Goal: Task Accomplishment & Management: Use online tool/utility

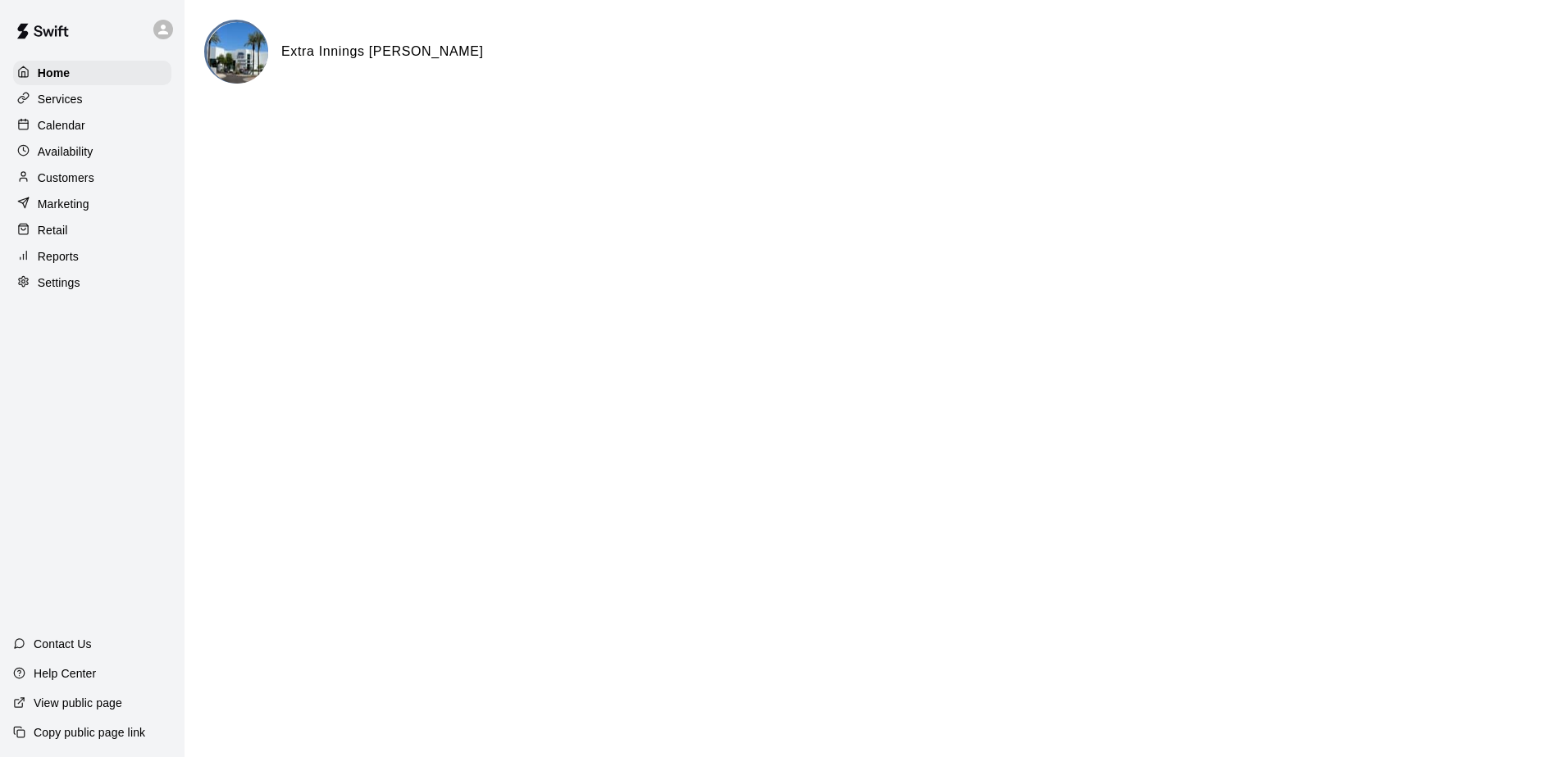
click at [58, 118] on div "Calendar" at bounding box center [93, 124] width 158 height 24
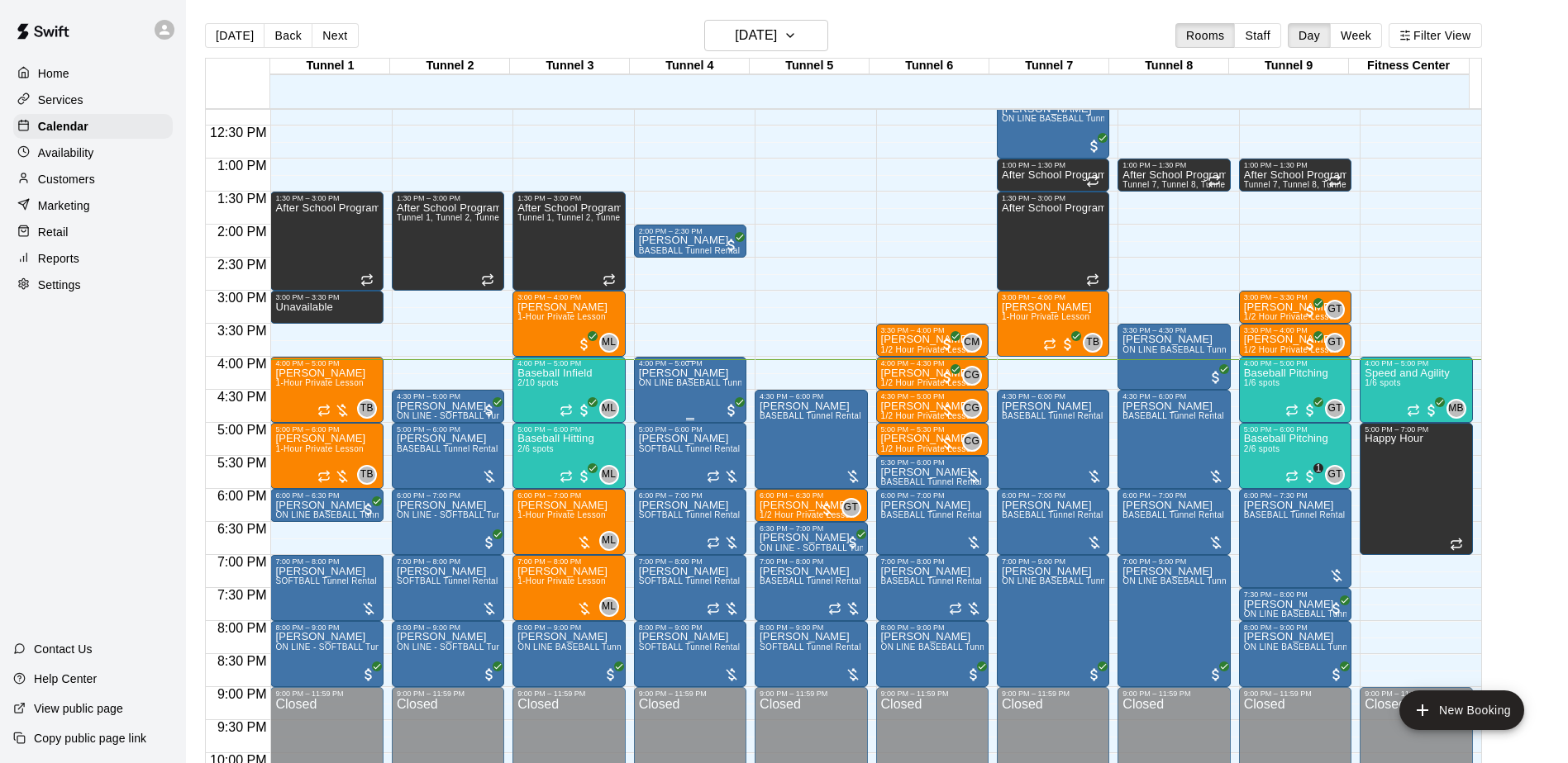
scroll to position [864, 0]
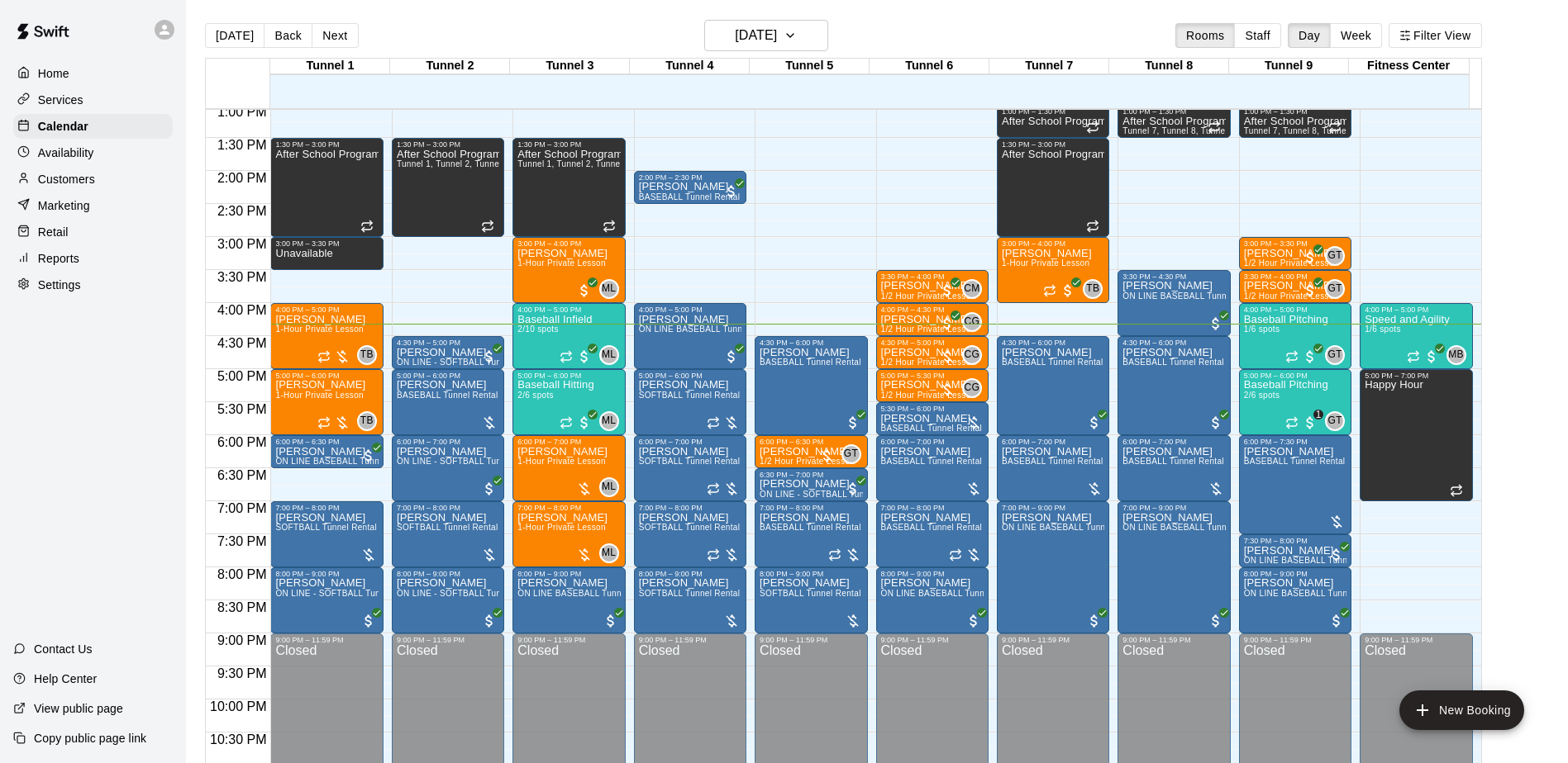
click at [74, 259] on p "Reports" at bounding box center [59, 258] width 42 height 16
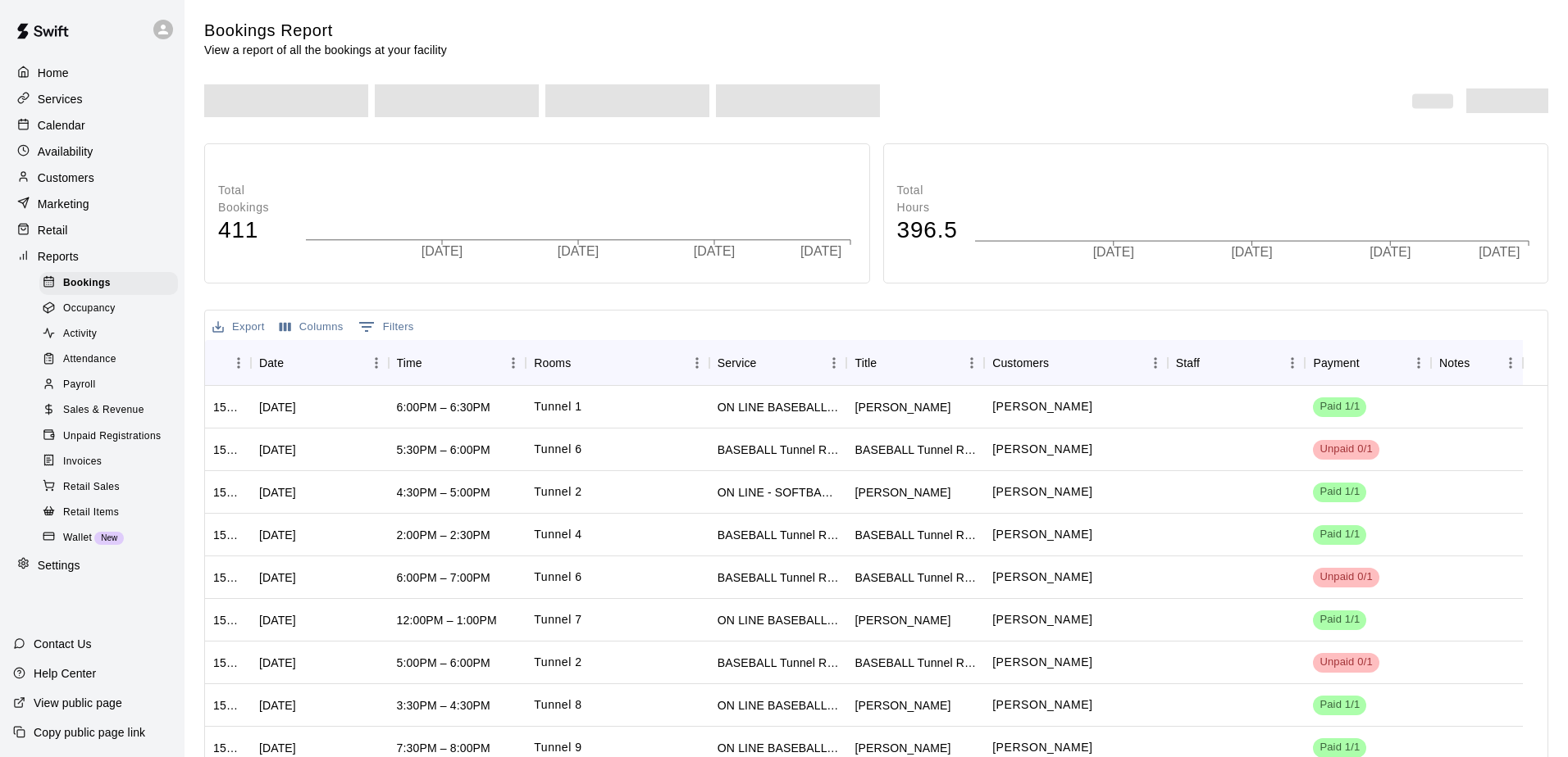
click at [88, 394] on span "Payroll" at bounding box center [79, 384] width 32 height 16
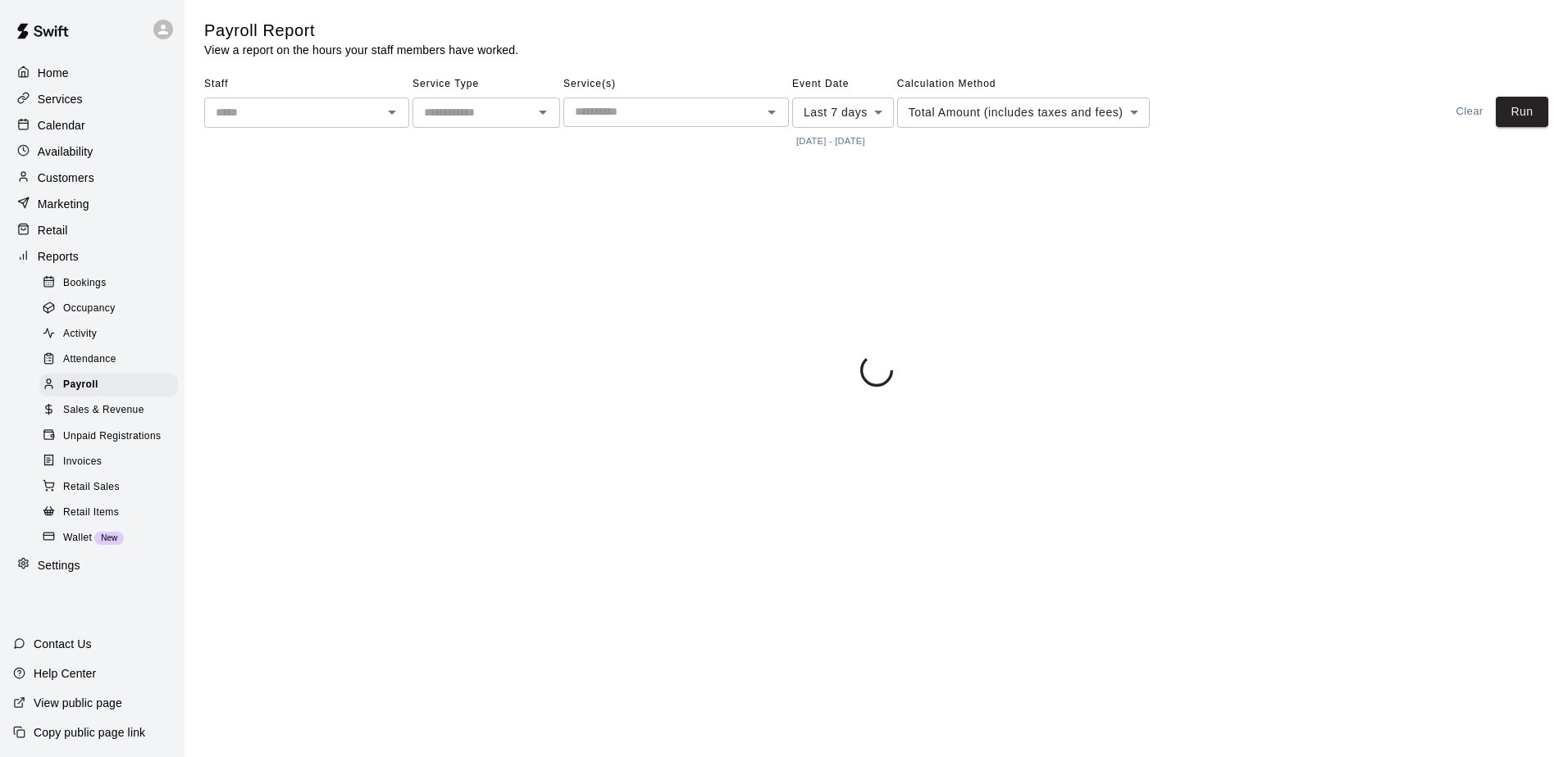
click at [836, 144] on button "[DATE] - [DATE]" at bounding box center [831, 141] width 77 height 22
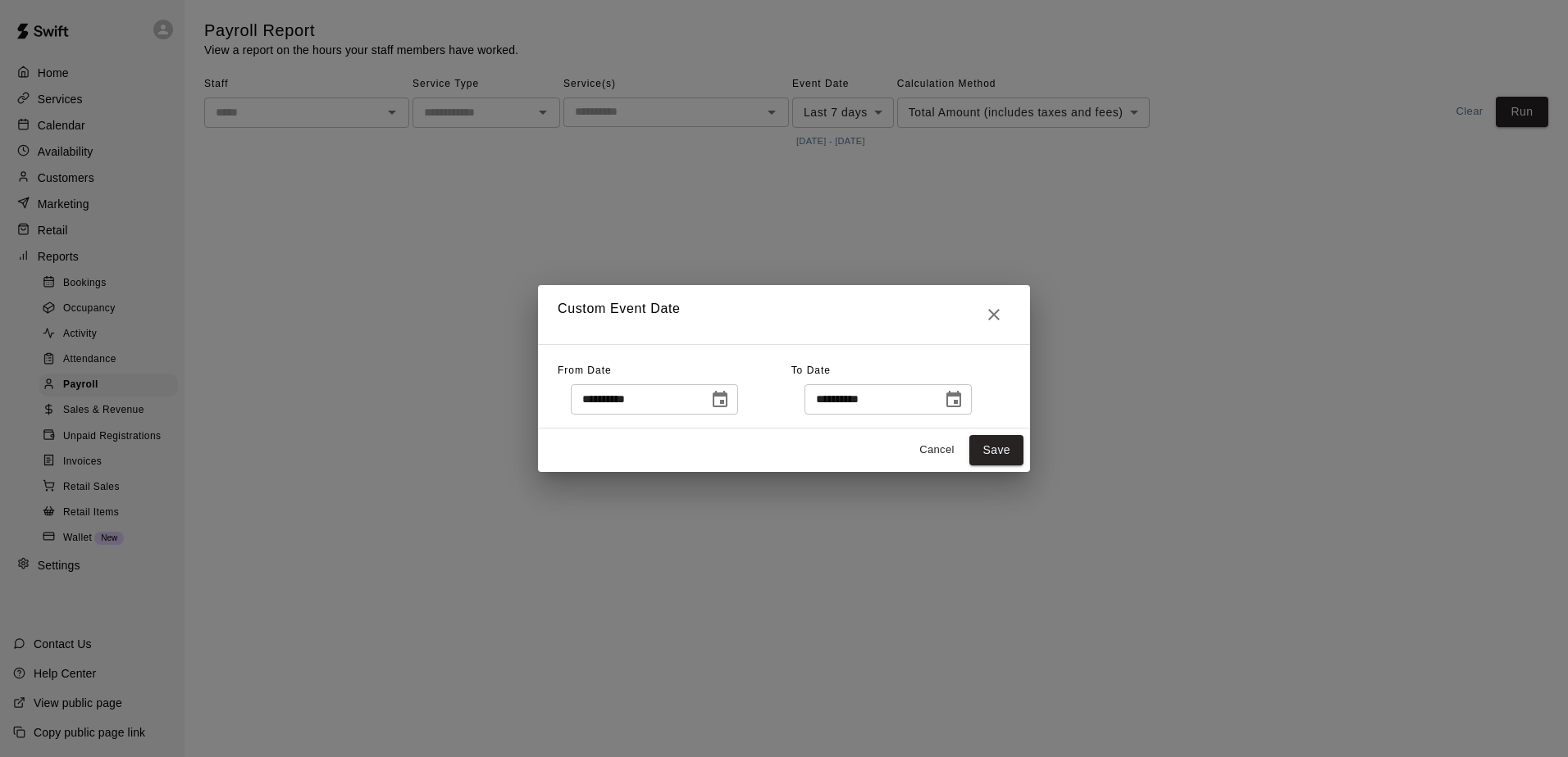
click at [727, 396] on icon "Choose date, selected date is Oct 7, 2025" at bounding box center [720, 399] width 15 height 16
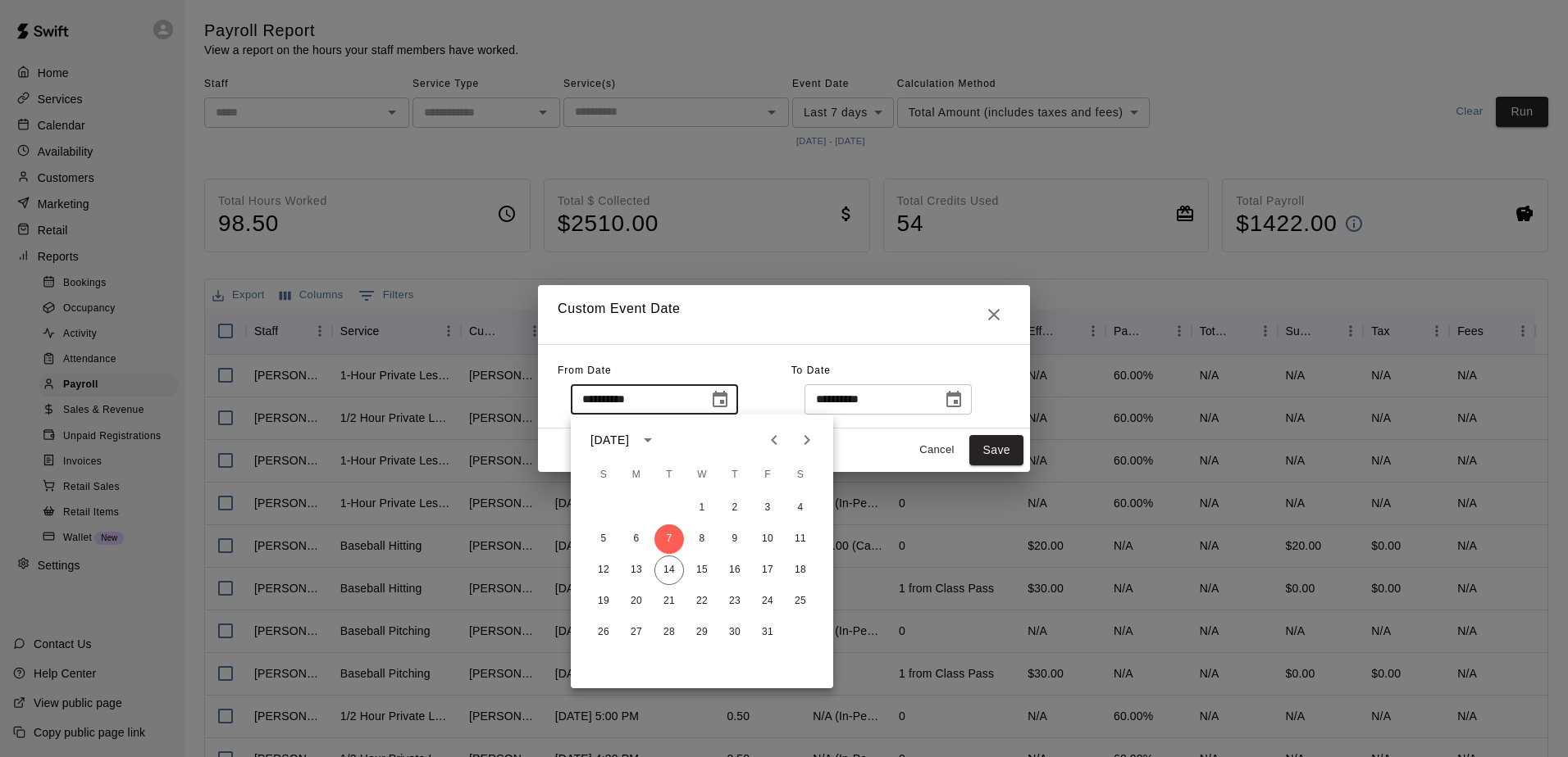
click at [781, 444] on icon "Previous month" at bounding box center [773, 440] width 19 height 19
click at [601, 630] on button "28" at bounding box center [603, 633] width 29 height 29
type input "**********"
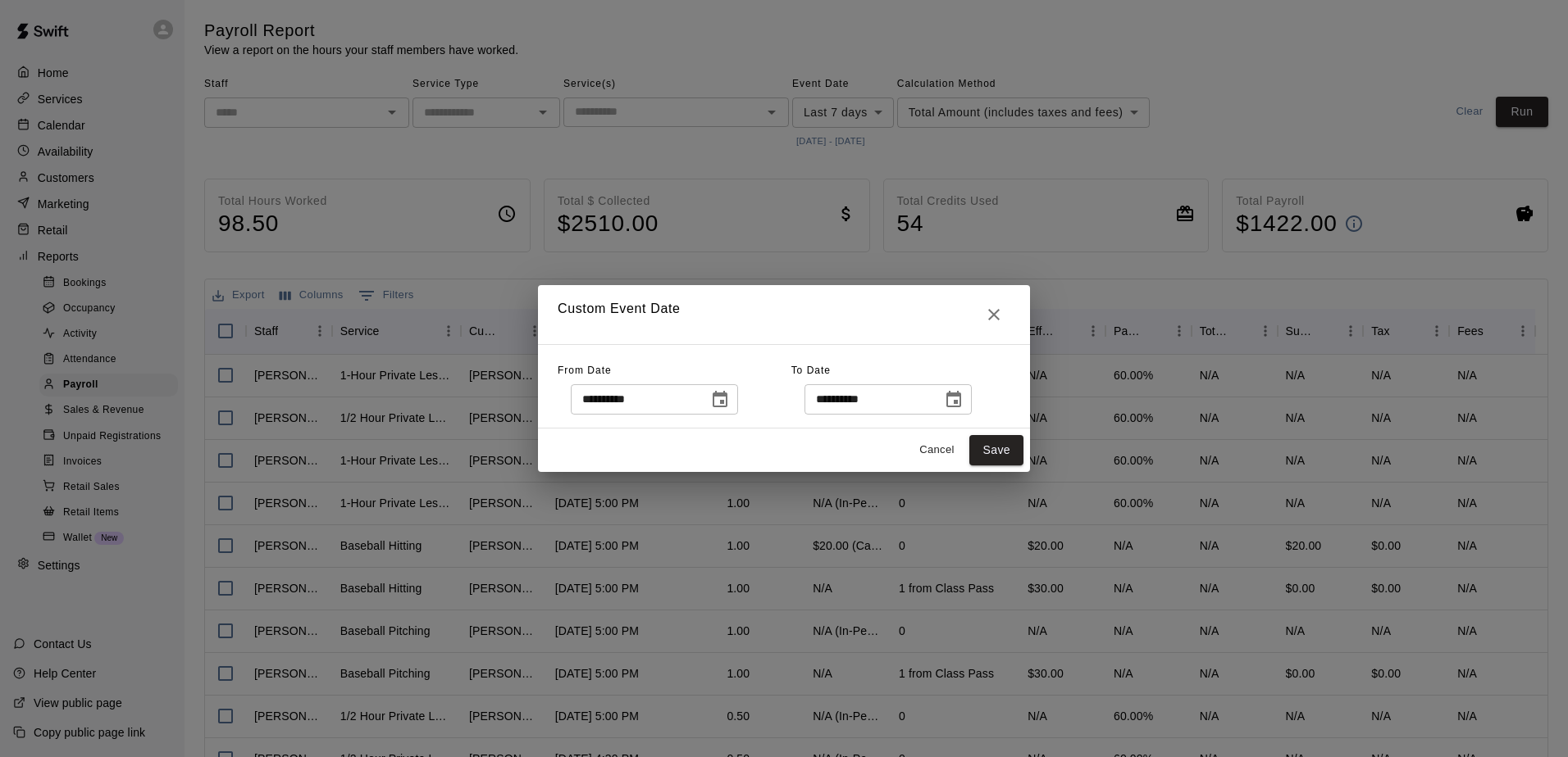
click at [961, 395] on icon "Choose date, selected date is Oct 14, 2025" at bounding box center [954, 399] width 15 height 16
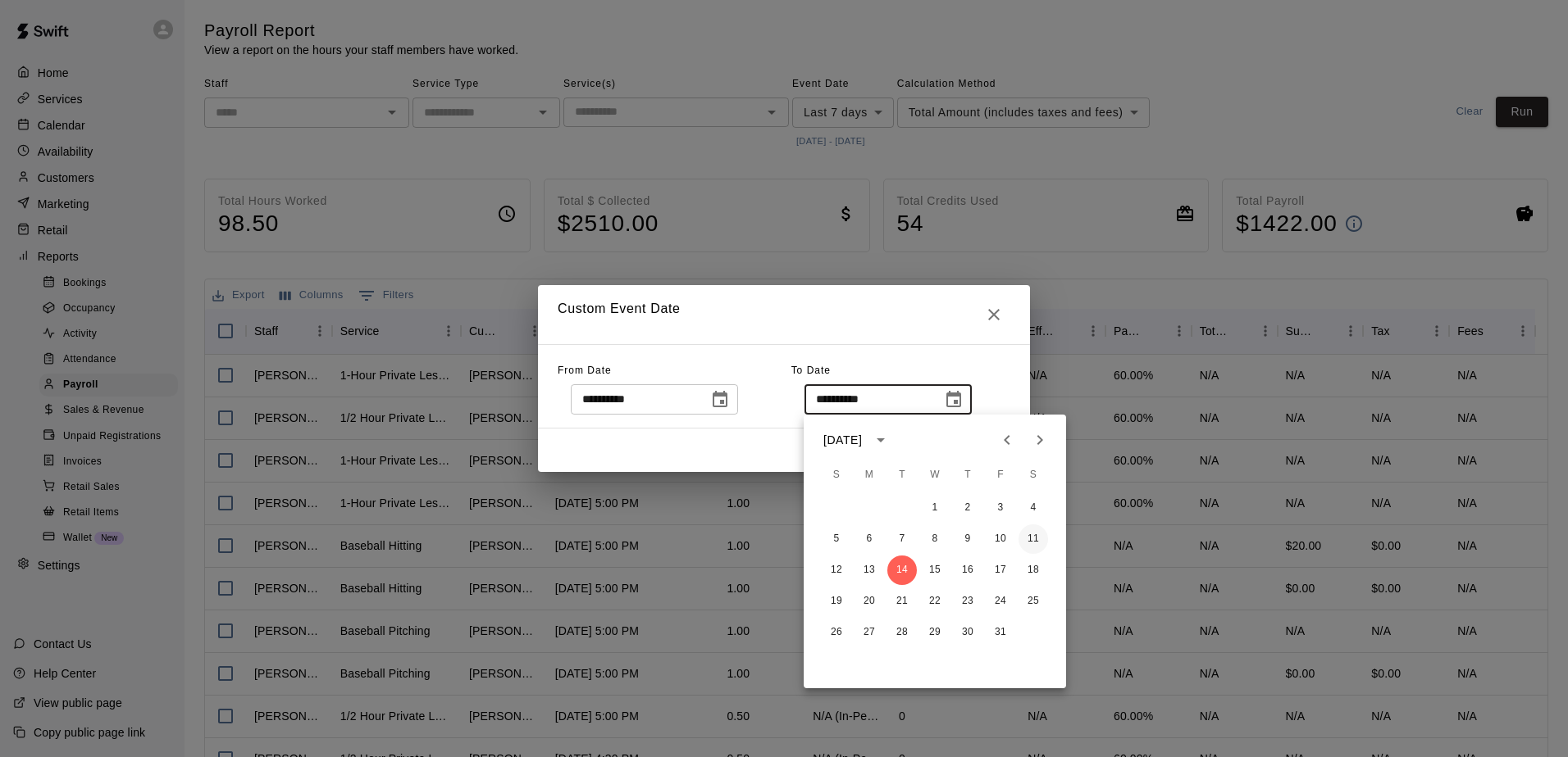
click at [1031, 541] on button "11" at bounding box center [1033, 539] width 29 height 29
type input "**********"
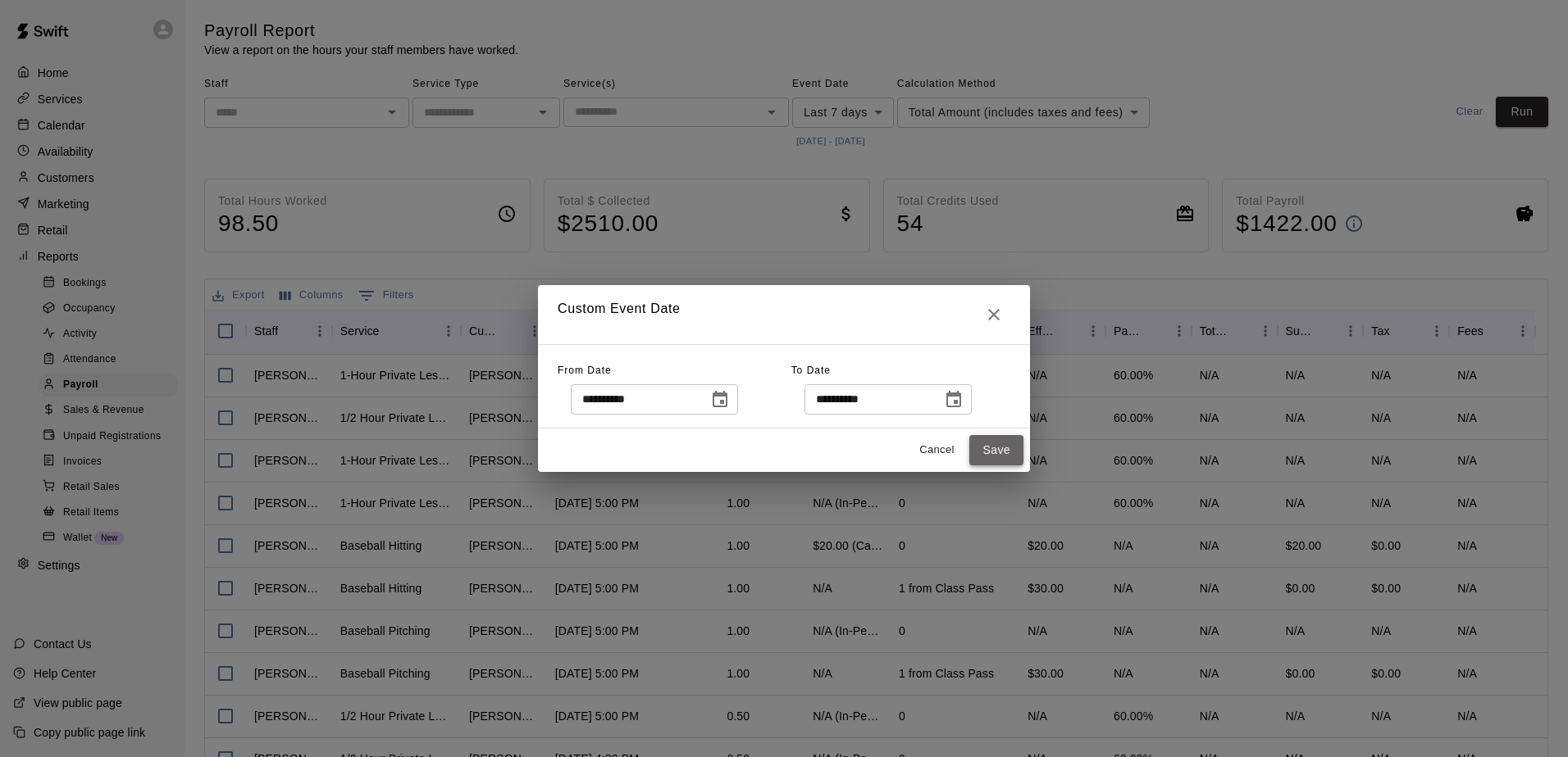
click at [1007, 452] on button "Save" at bounding box center [997, 450] width 54 height 30
type input "******"
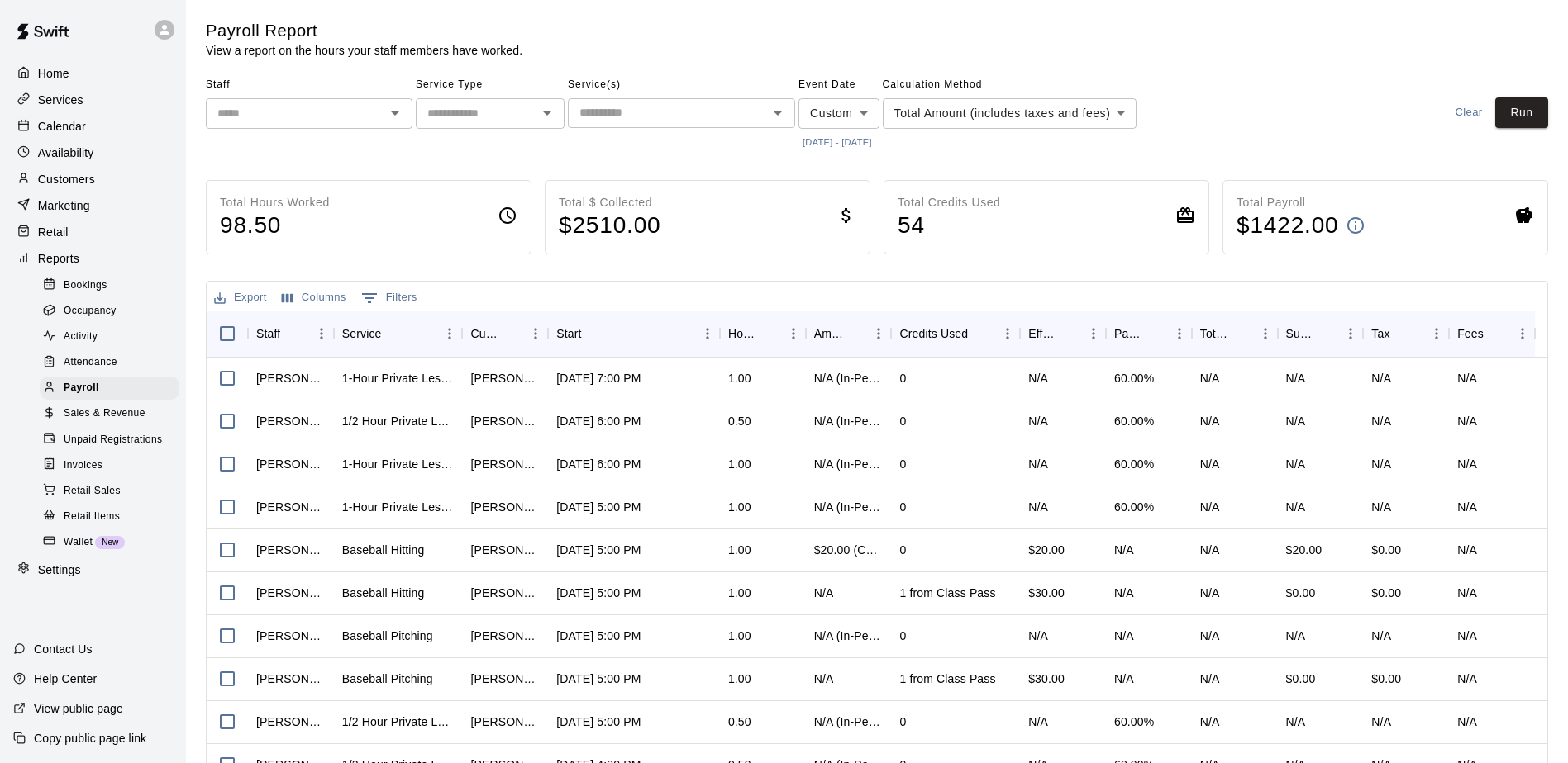
click at [404, 112] on icon "Open" at bounding box center [394, 113] width 20 height 19
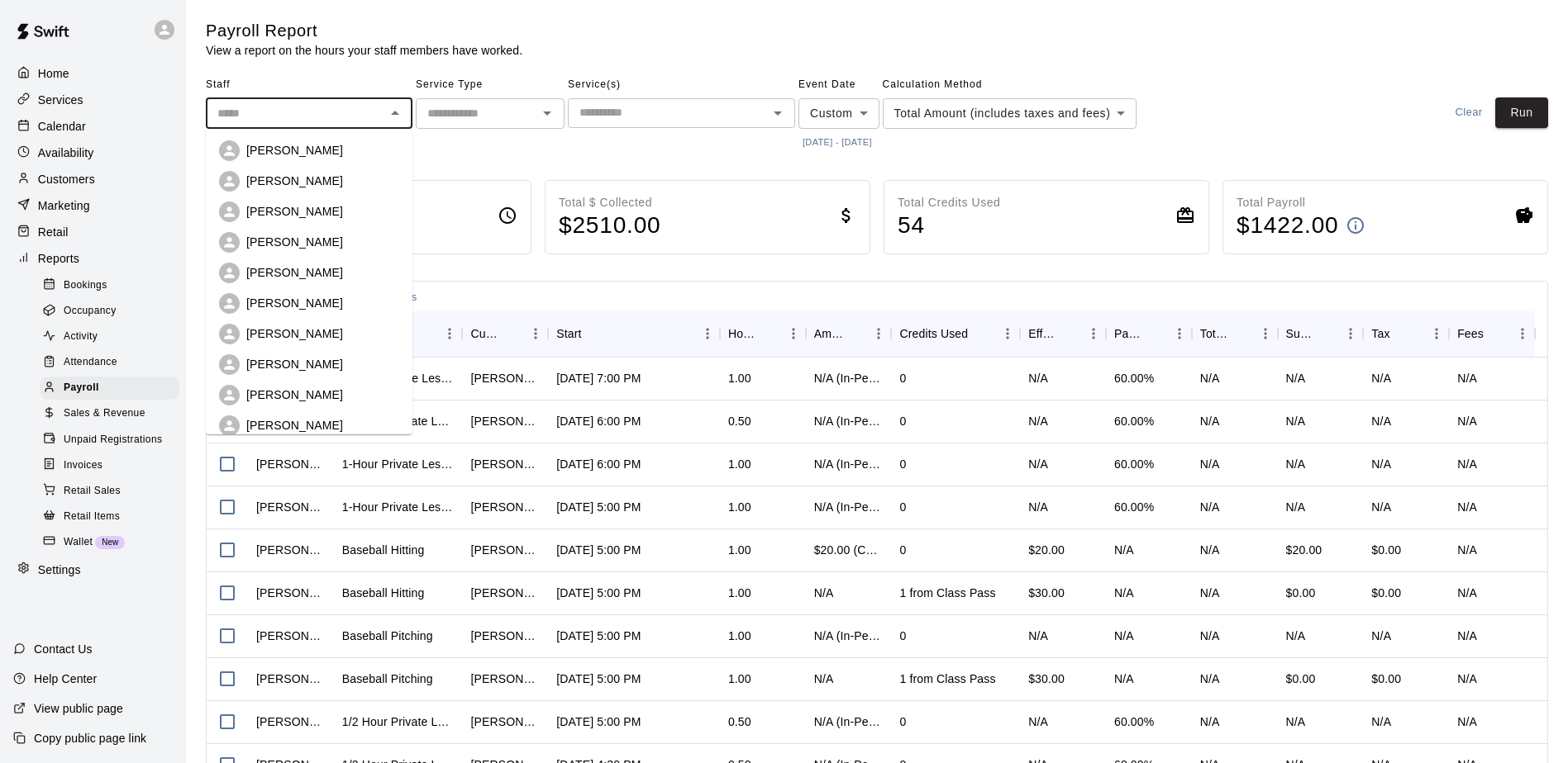
click at [373, 153] on div "[PERSON_NAME]" at bounding box center [322, 150] width 153 height 16
type input "**********"
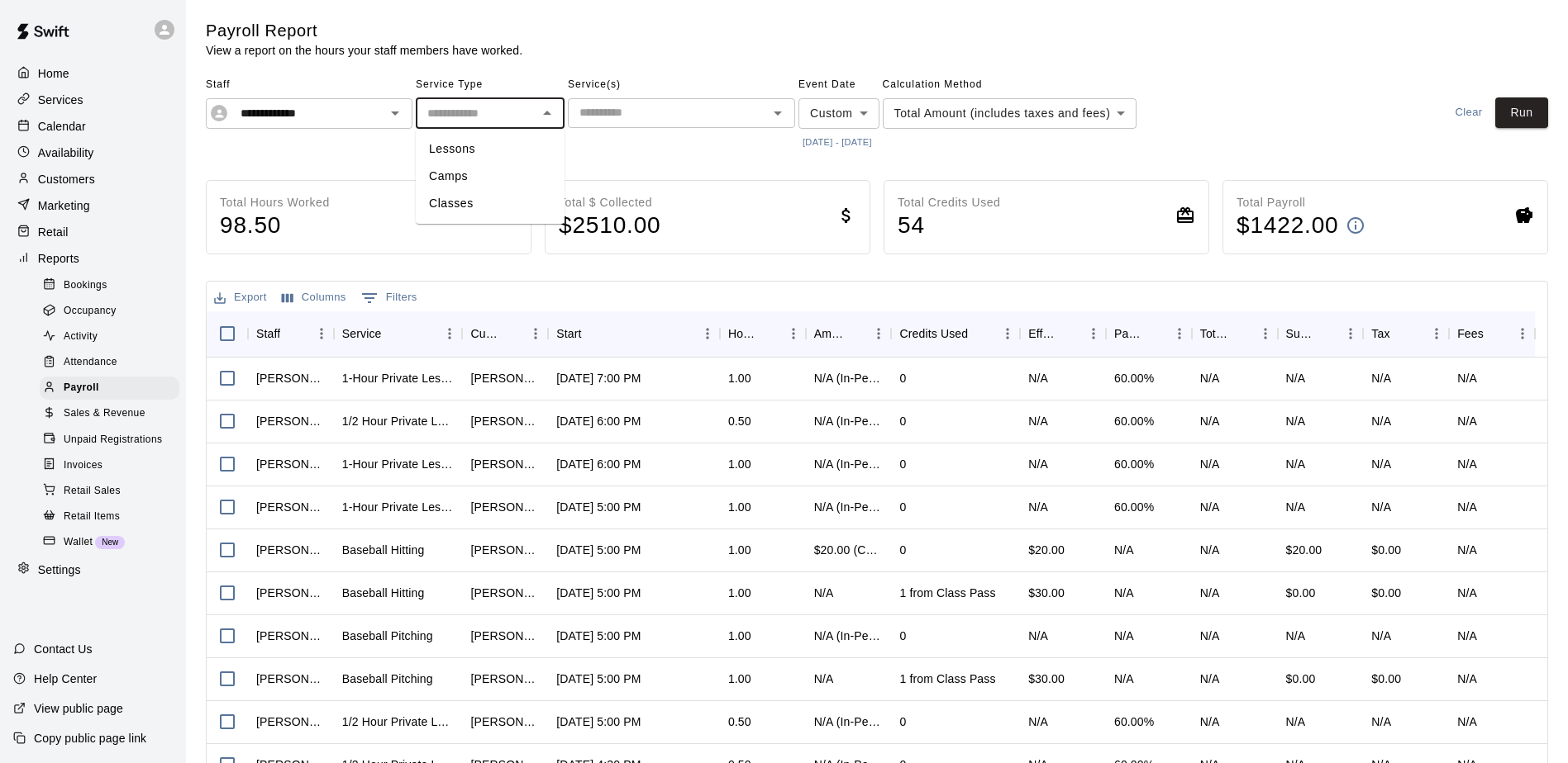
click at [481, 120] on input "text" at bounding box center [477, 114] width 112 height 20
click at [490, 146] on li "Lessons" at bounding box center [489, 149] width 148 height 27
type input "*******"
click at [1529, 115] on button "Run" at bounding box center [1521, 113] width 53 height 31
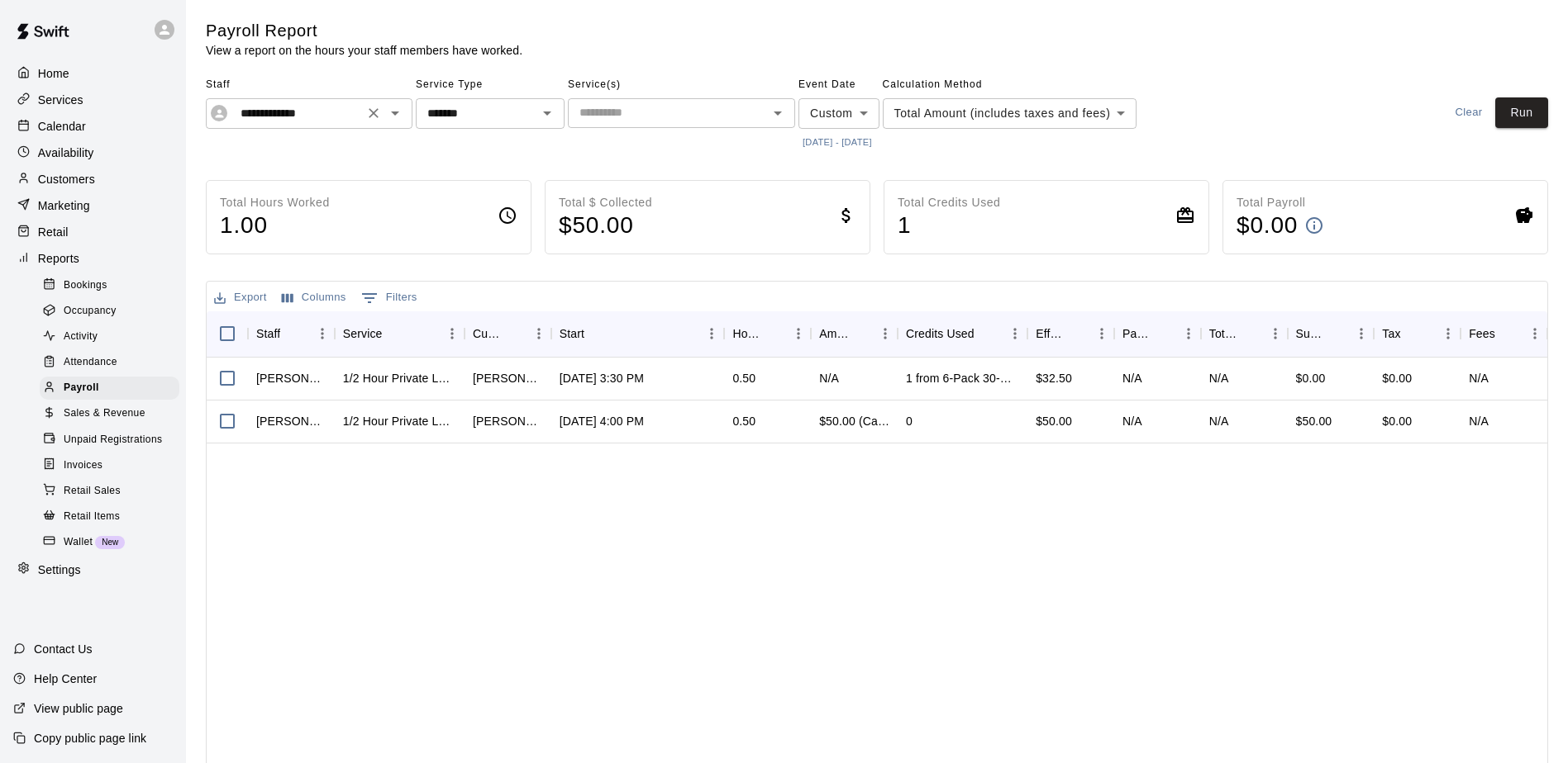
click at [399, 114] on icon "Open" at bounding box center [394, 113] width 20 height 19
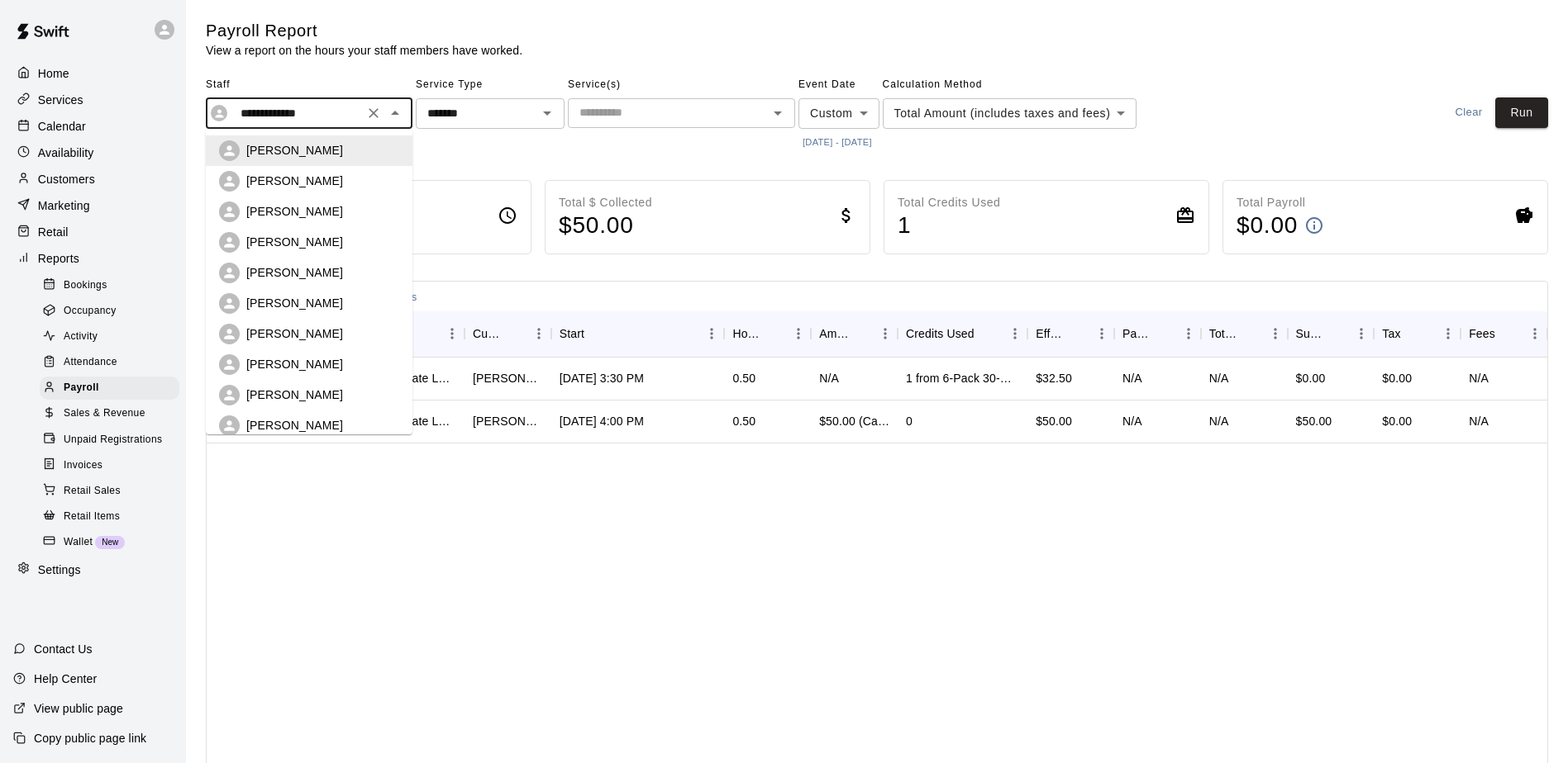
click at [317, 331] on div "[PERSON_NAME]" at bounding box center [322, 333] width 153 height 16
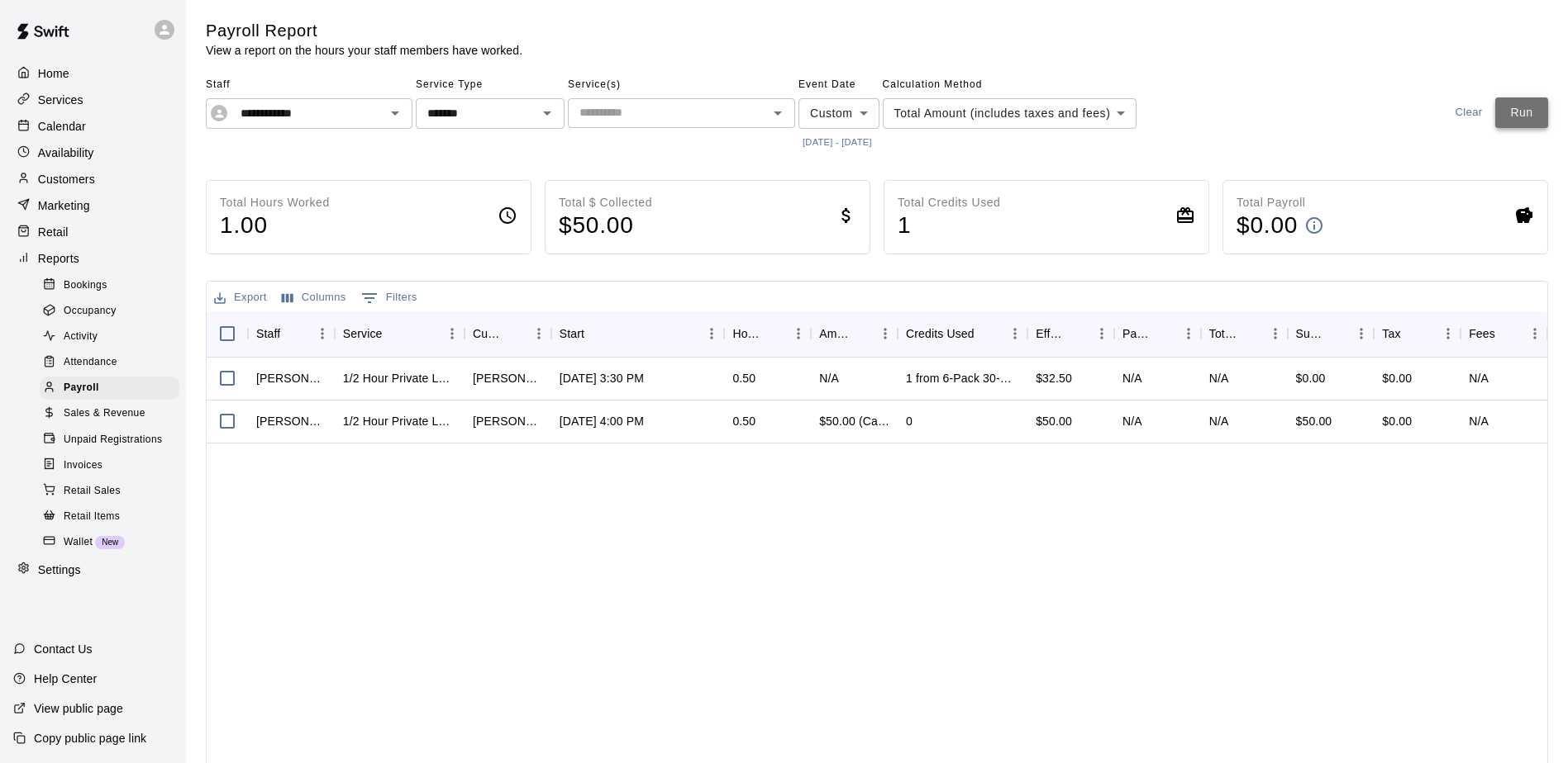
click at [1542, 111] on button "Run" at bounding box center [1521, 113] width 53 height 31
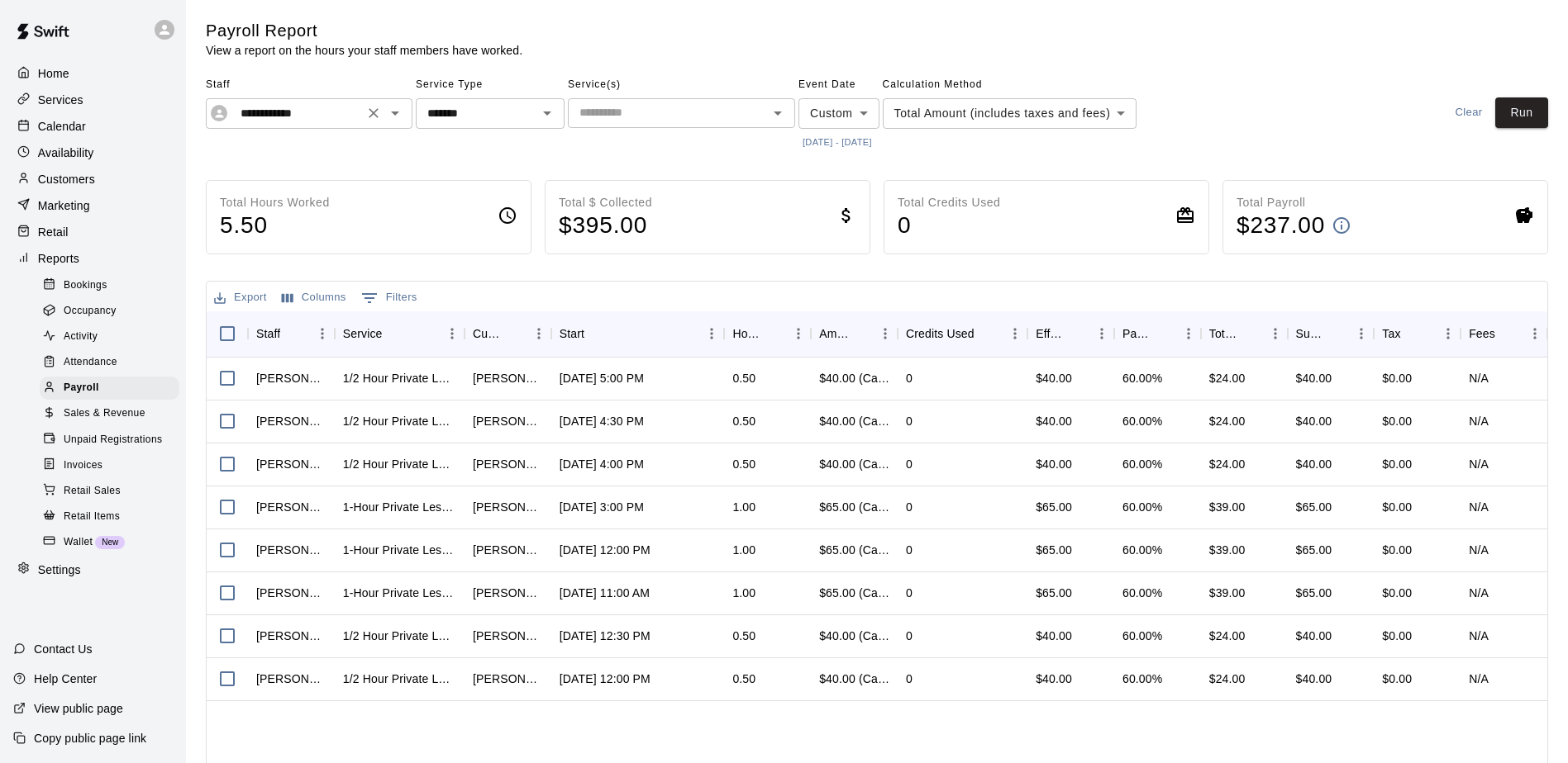
click at [394, 112] on icon "Open" at bounding box center [394, 113] width 20 height 19
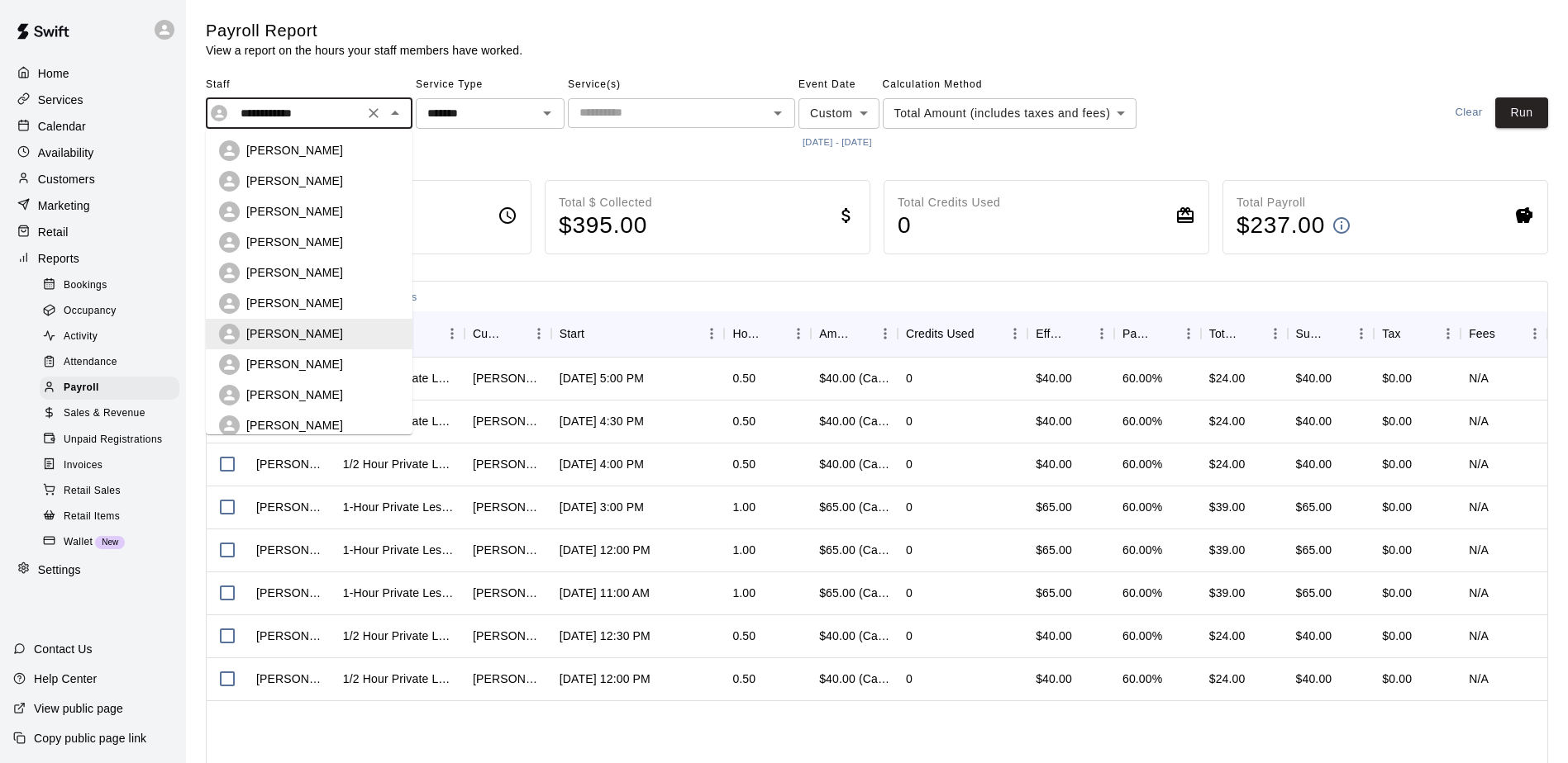
click at [338, 367] on div "[PERSON_NAME]" at bounding box center [322, 364] width 153 height 16
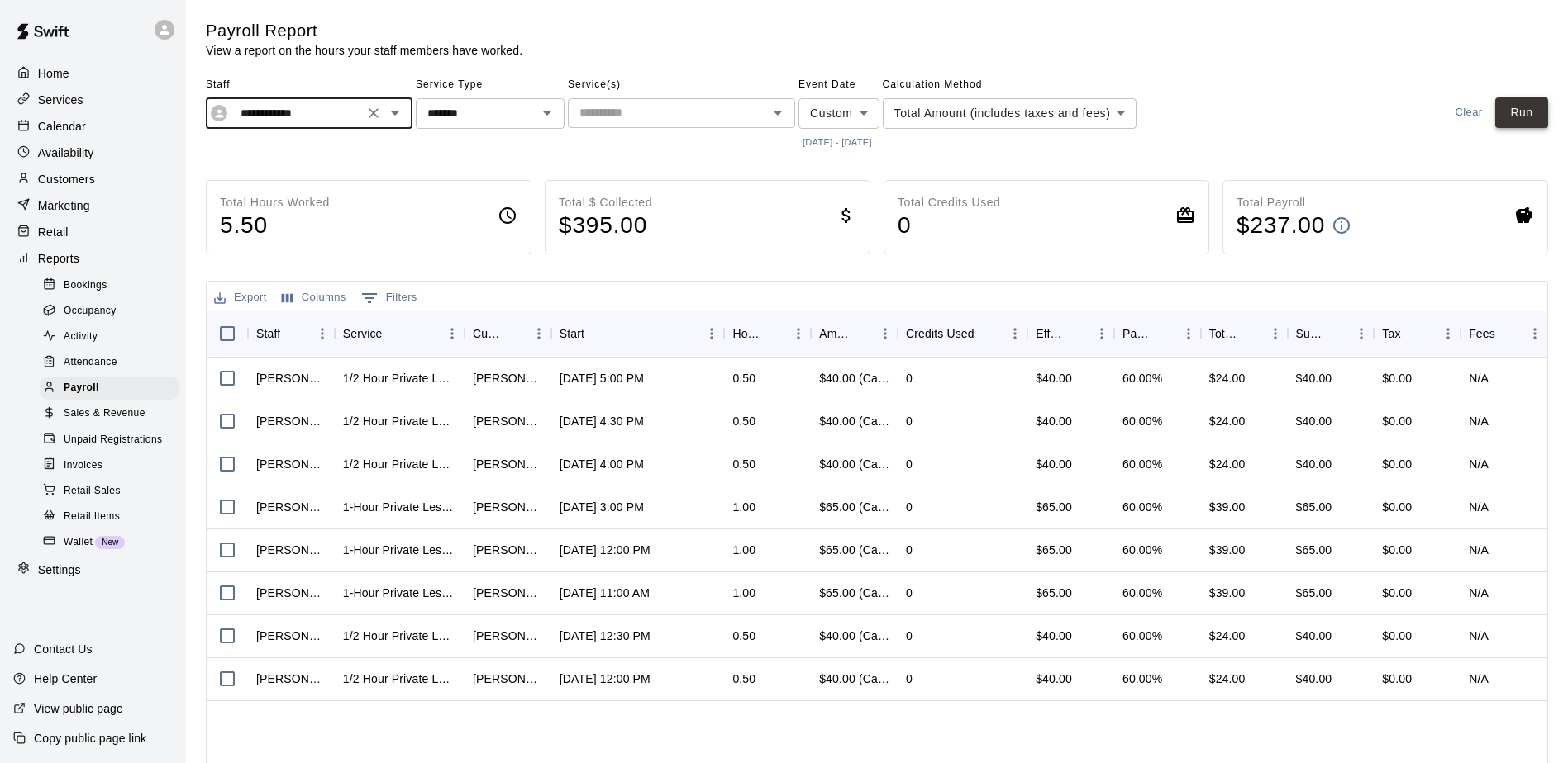
click at [1521, 124] on button "Run" at bounding box center [1521, 113] width 53 height 31
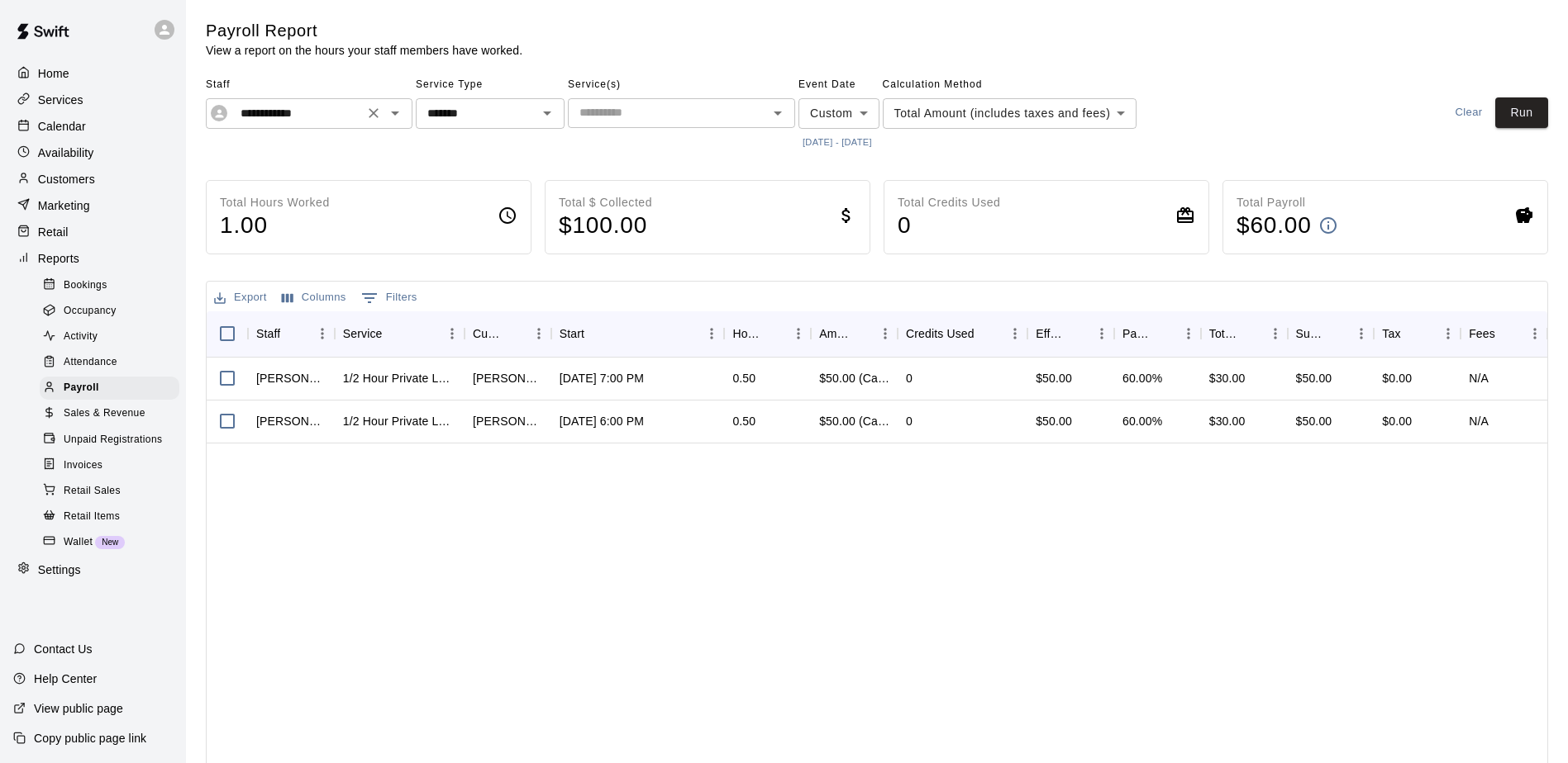
click at [405, 117] on div "**********" at bounding box center [310, 114] width 207 height 31
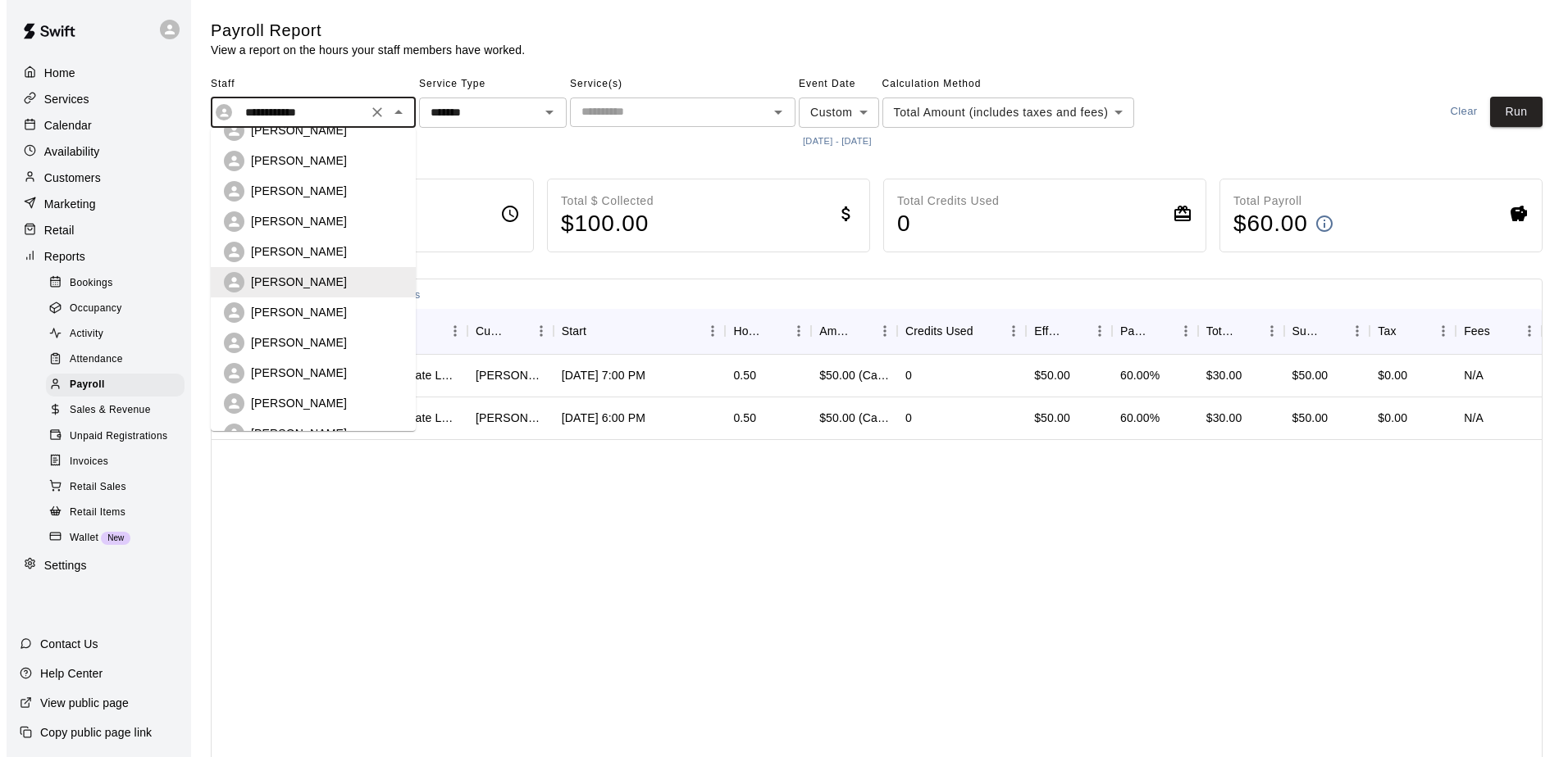
scroll to position [82, 0]
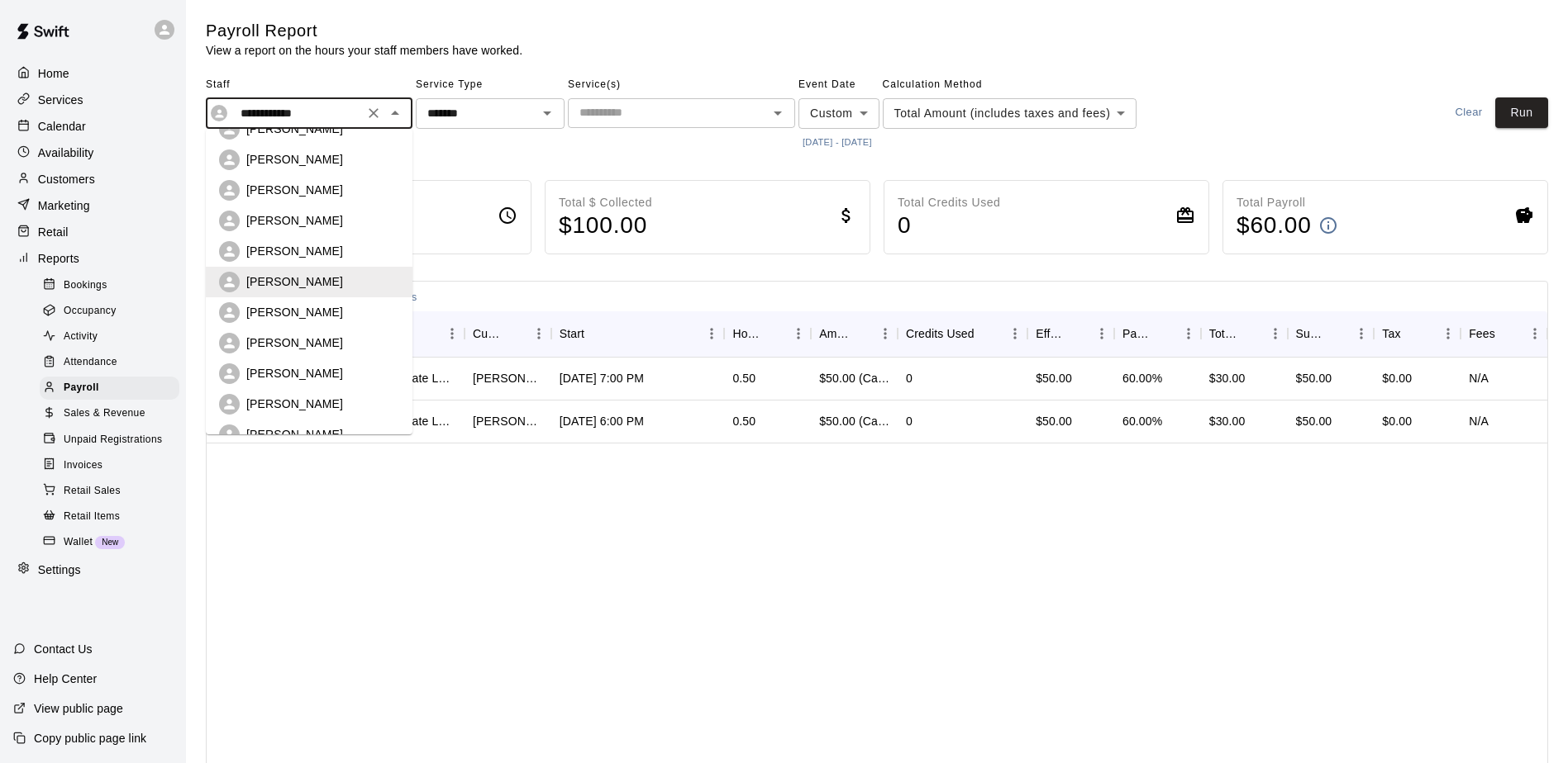
click at [311, 379] on p "[PERSON_NAME]" at bounding box center [294, 373] width 97 height 16
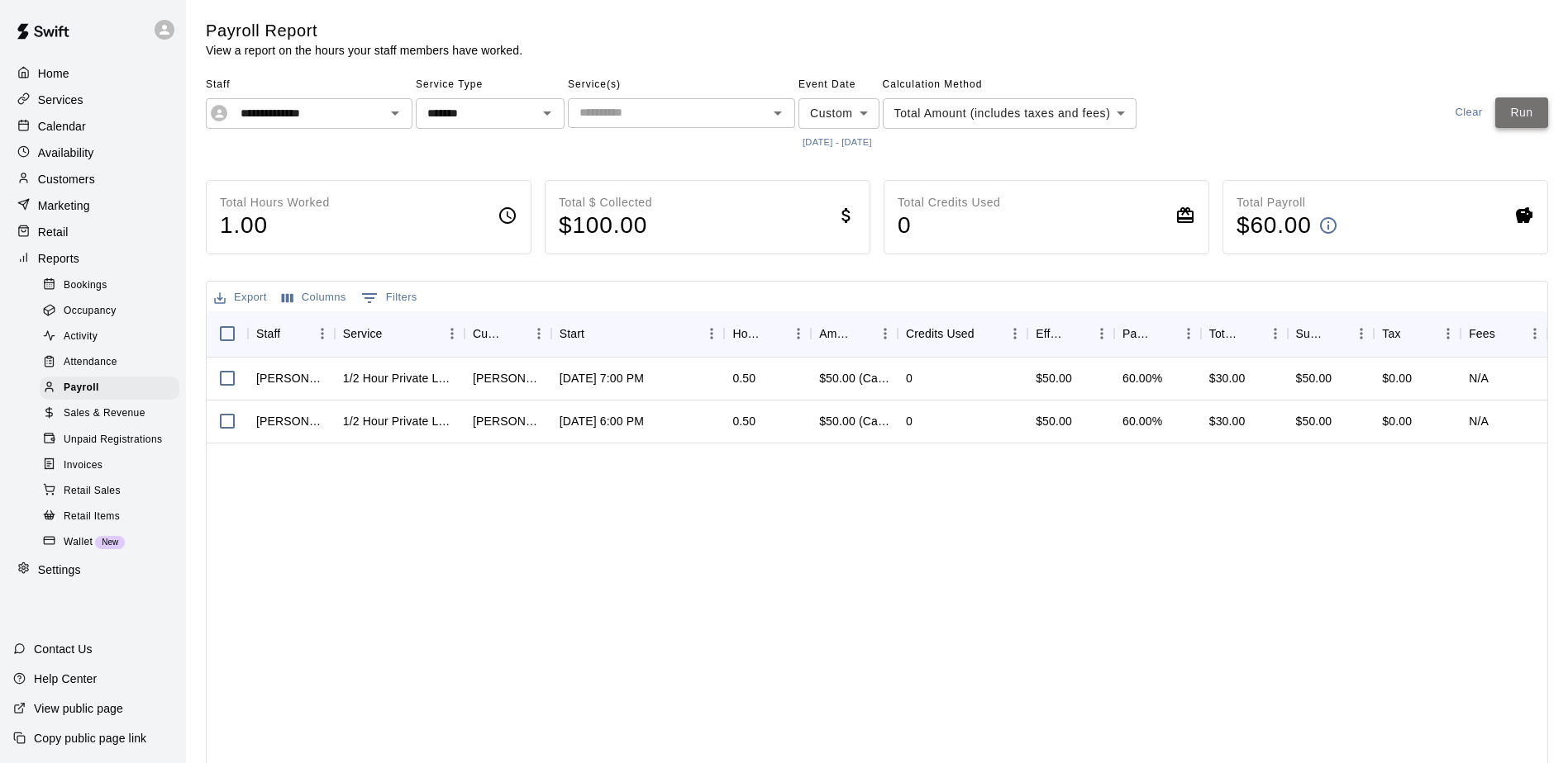
click at [1538, 109] on button "Run" at bounding box center [1521, 113] width 53 height 31
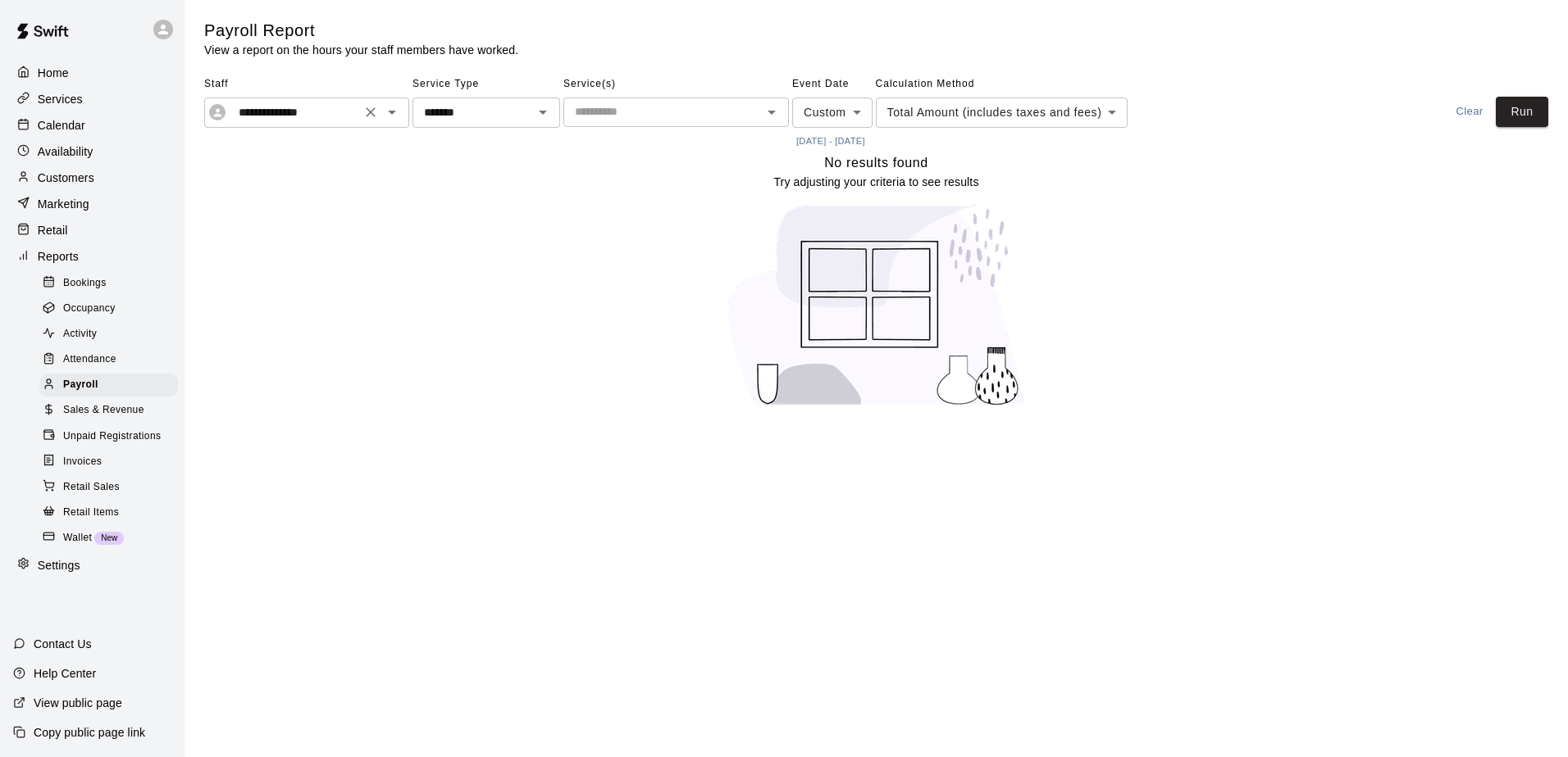
click at [391, 117] on icon "Open" at bounding box center [391, 112] width 19 height 19
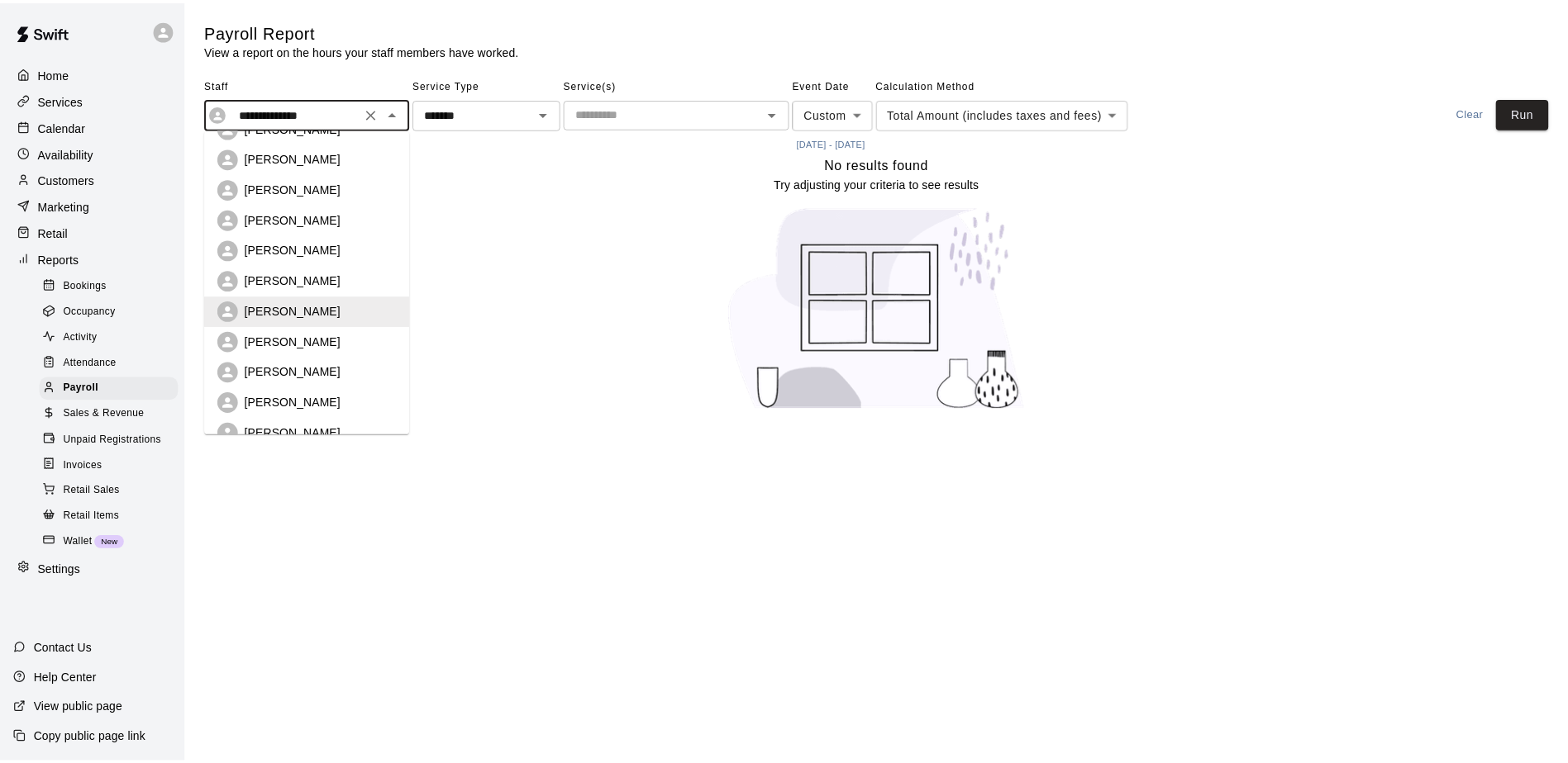
scroll to position [203, 0]
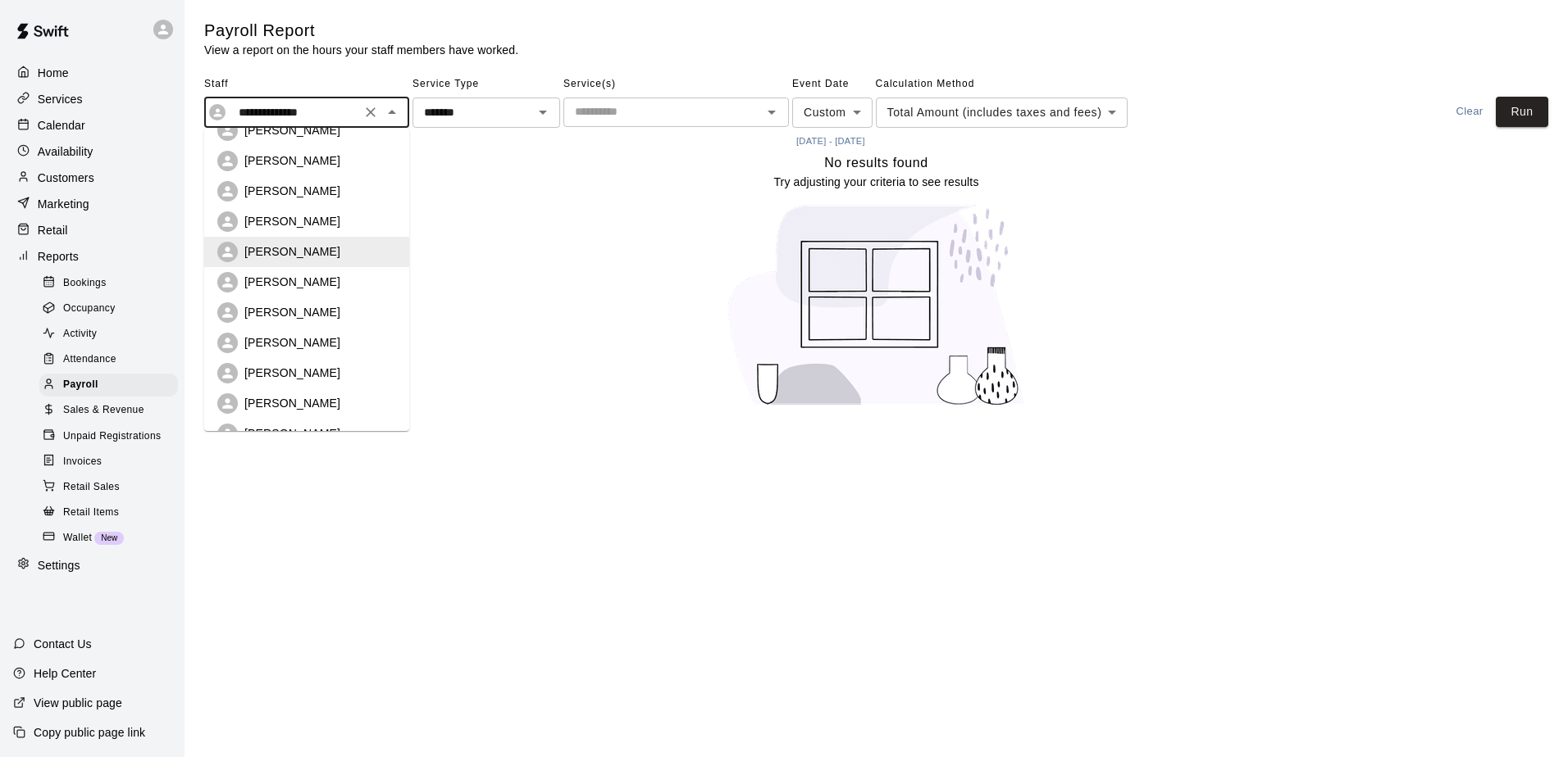
click at [314, 308] on p "[PERSON_NAME]" at bounding box center [292, 312] width 96 height 16
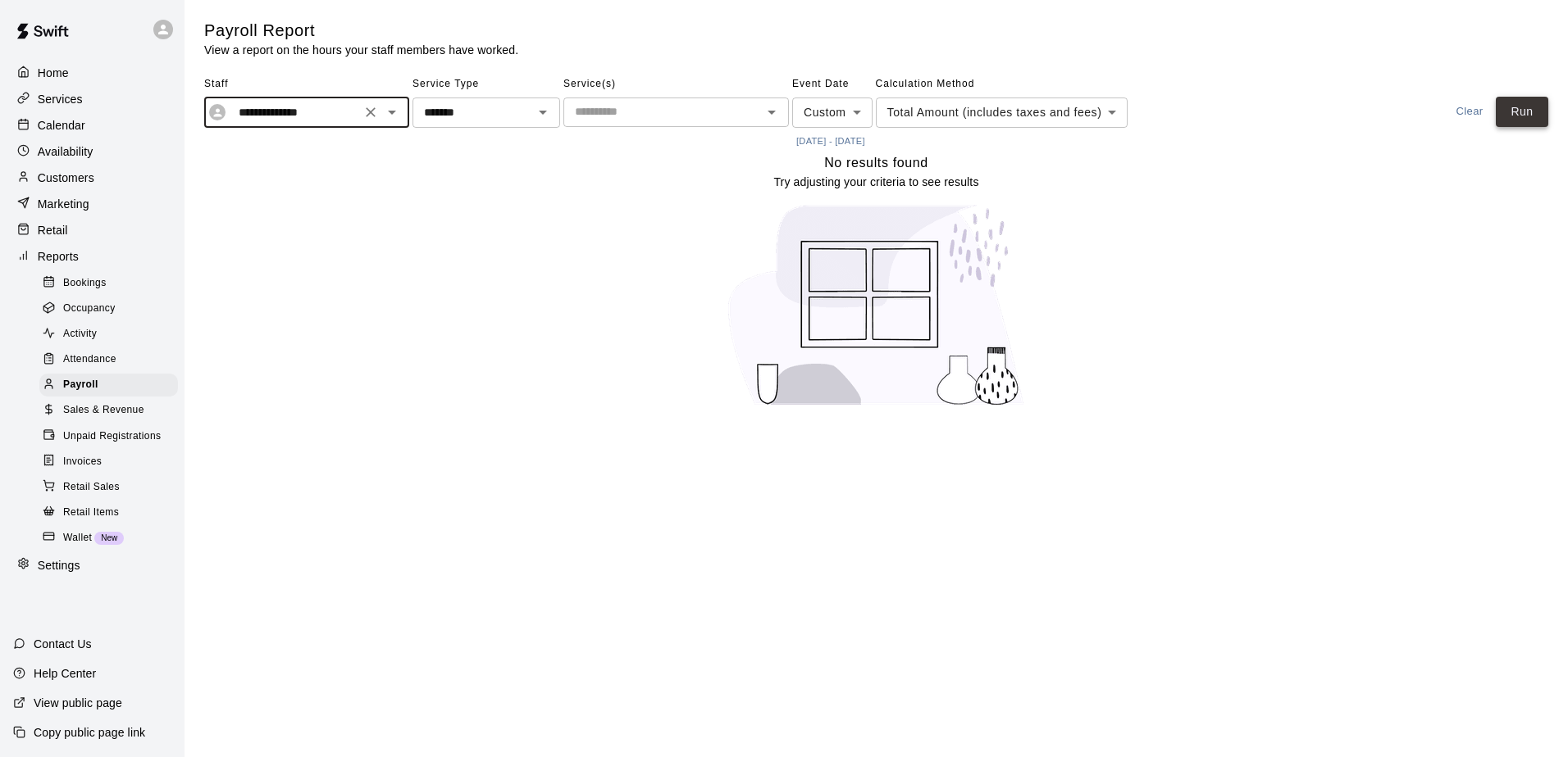
click at [1518, 100] on button "Run" at bounding box center [1523, 112] width 52 height 30
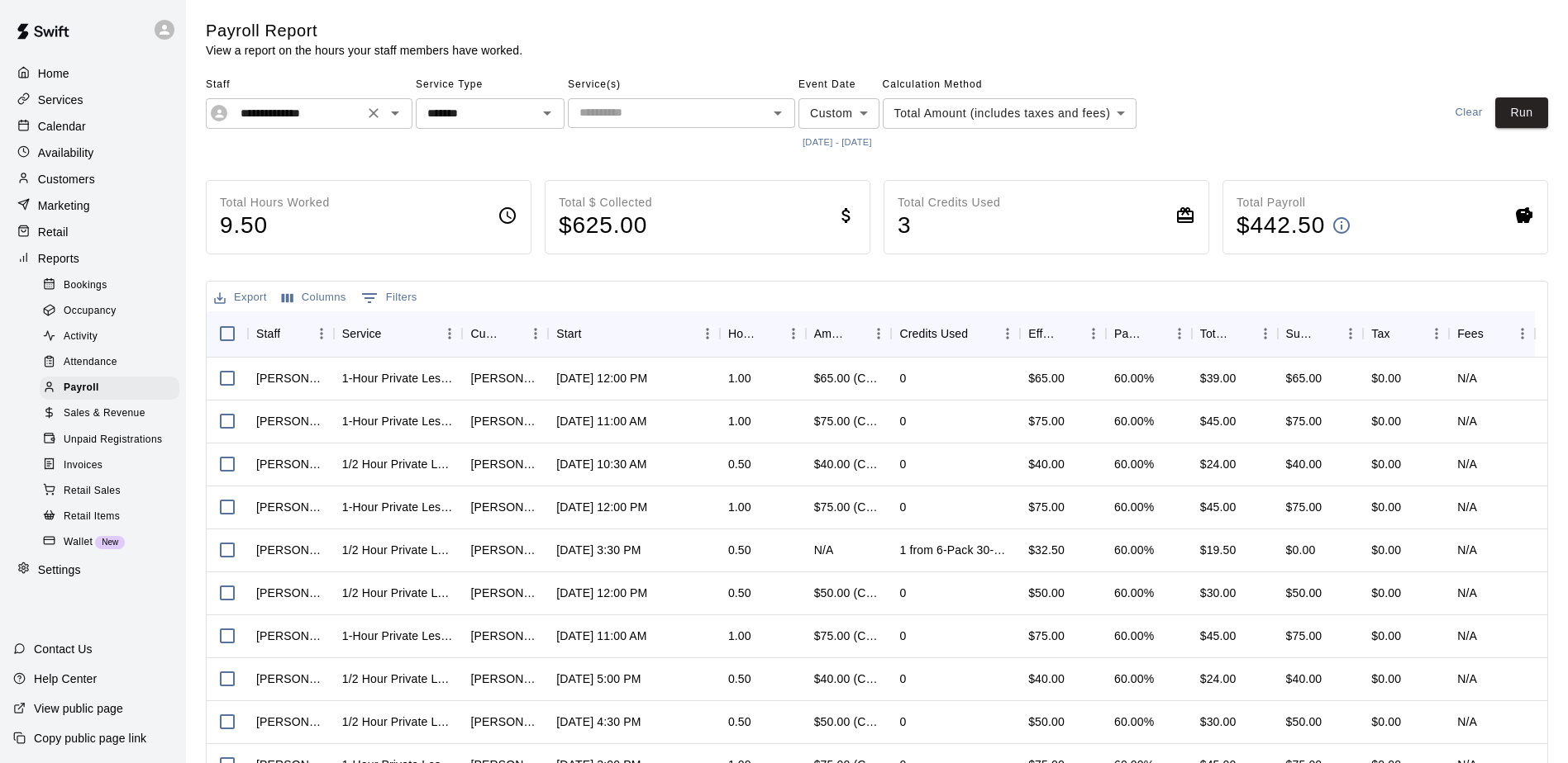
click at [404, 108] on div "**********" at bounding box center [310, 114] width 207 height 31
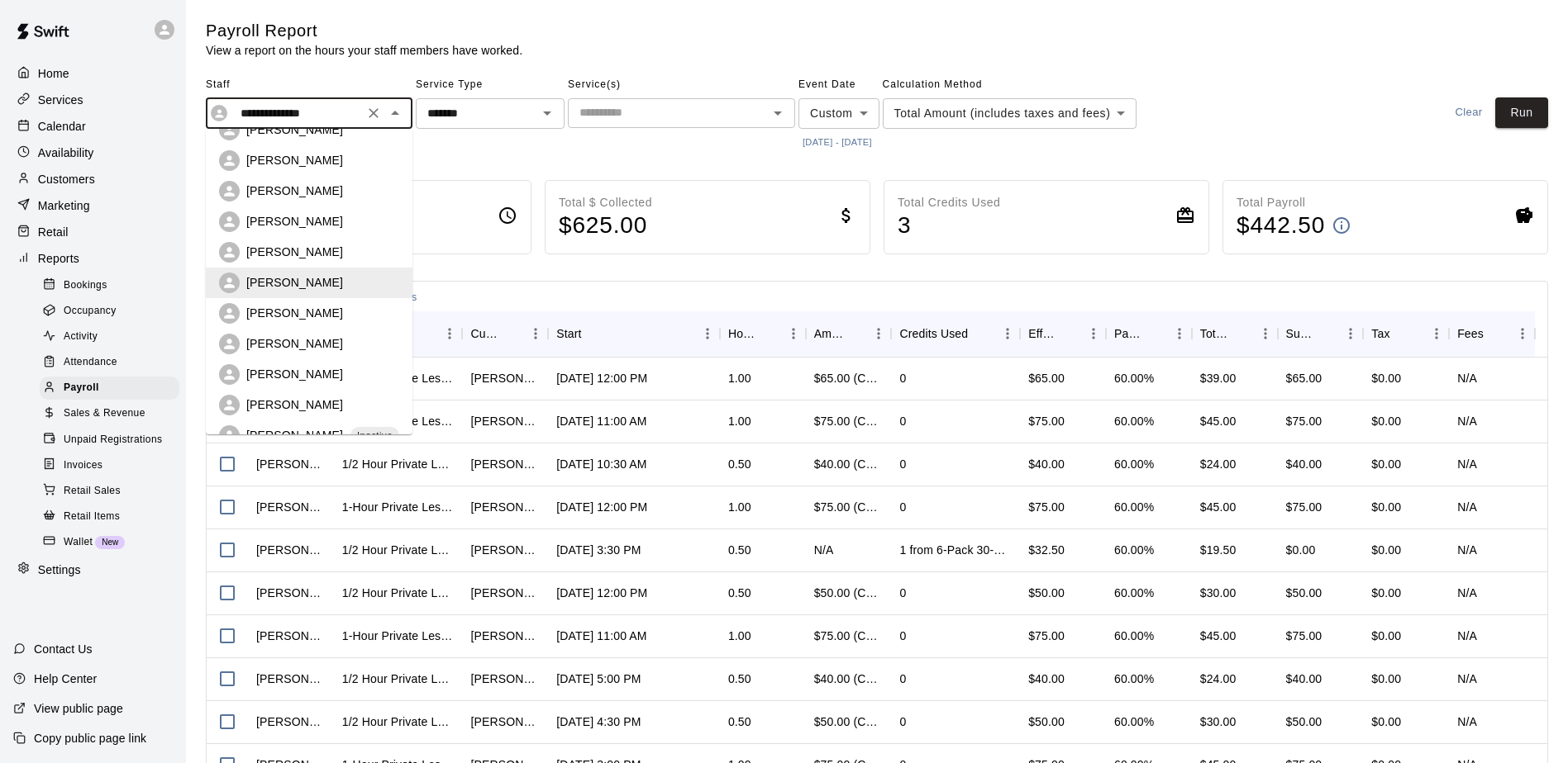
scroll to position [264, 0]
click at [329, 287] on div "[PERSON_NAME]" at bounding box center [322, 283] width 153 height 16
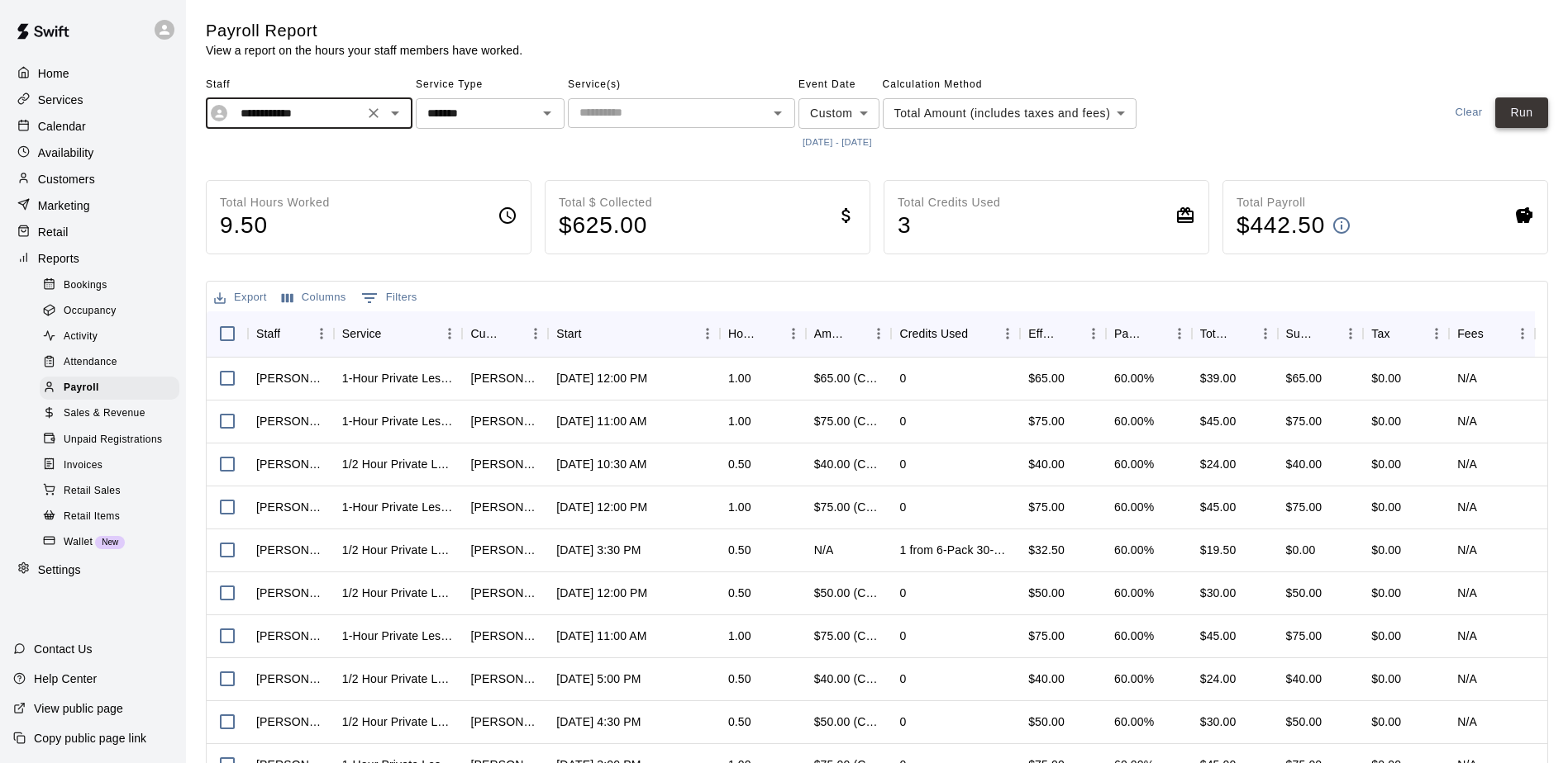
click at [1537, 114] on button "Run" at bounding box center [1521, 113] width 53 height 31
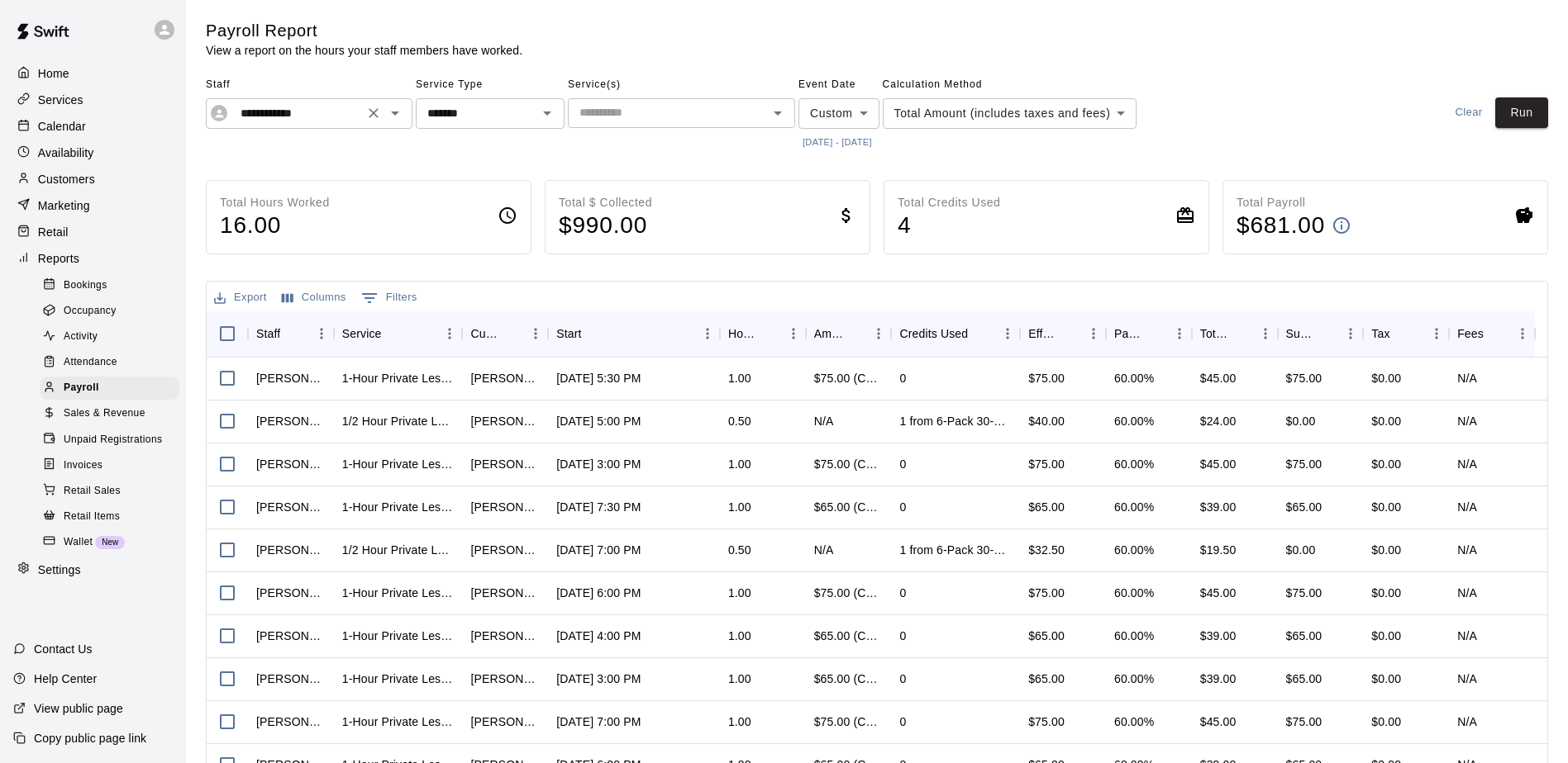
click at [399, 114] on icon "Open" at bounding box center [394, 113] width 20 height 19
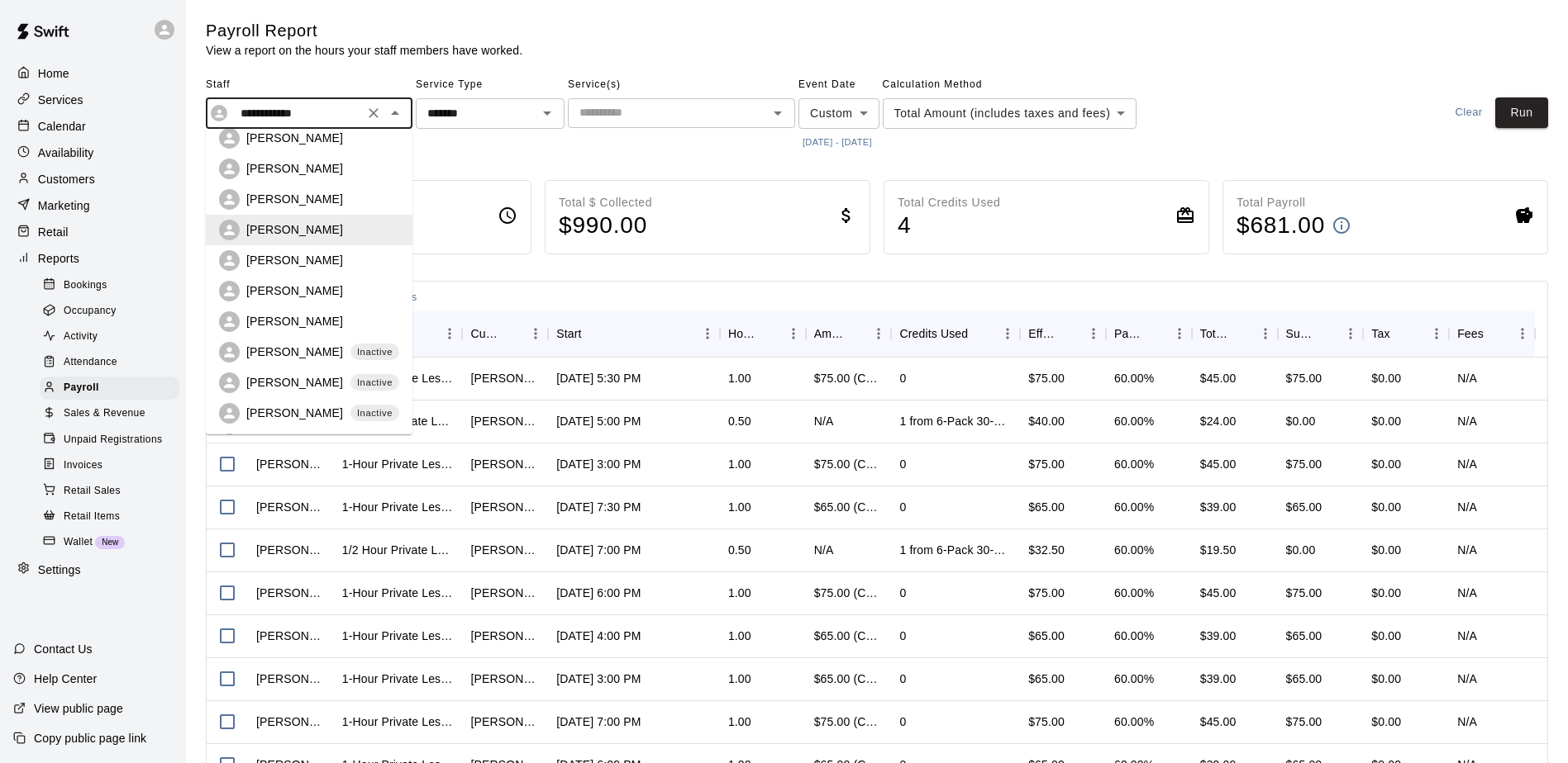
scroll to position [349, 0]
click at [325, 229] on div "[PERSON_NAME]" at bounding box center [322, 228] width 153 height 16
type input "**********"
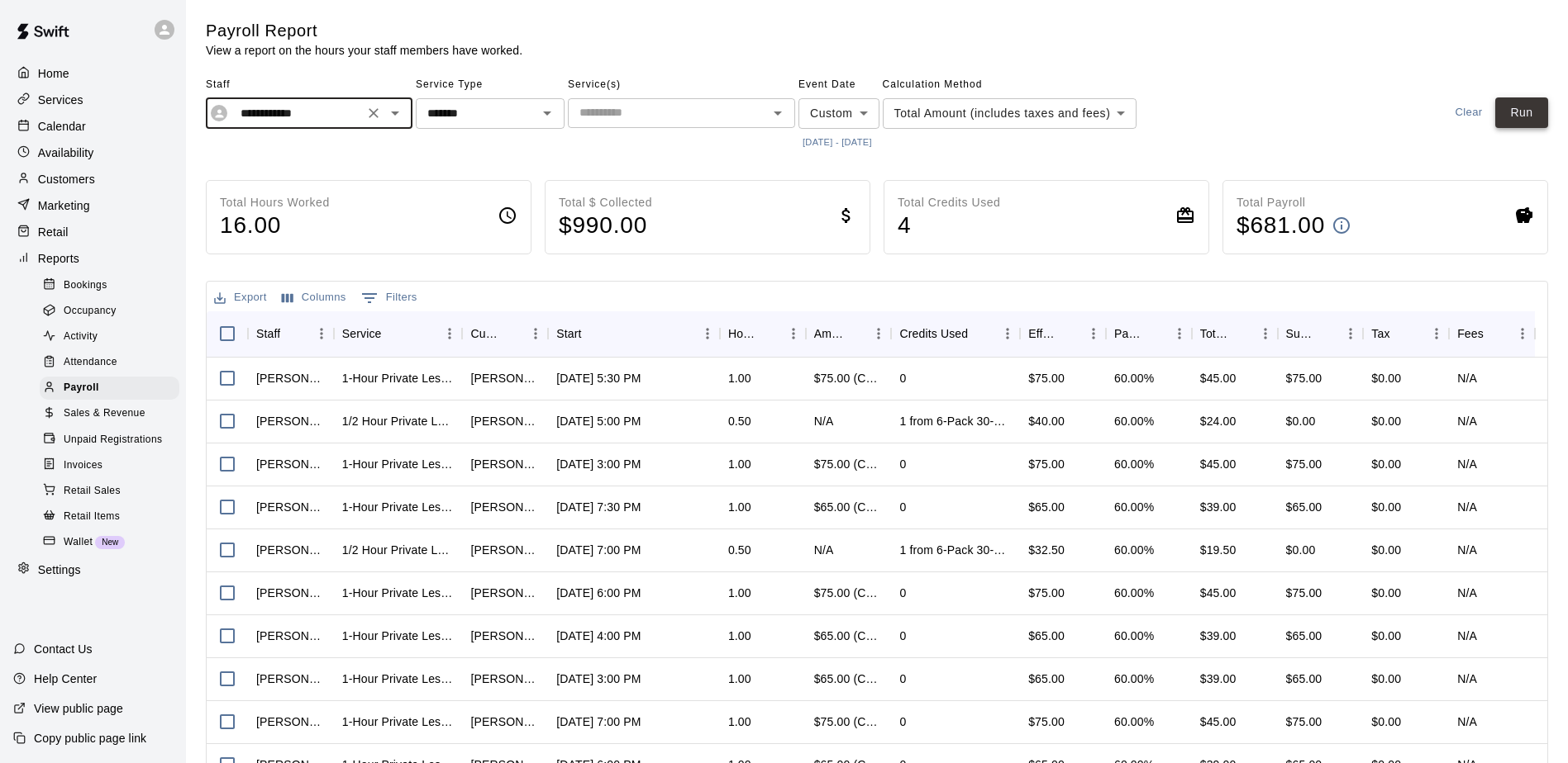
click at [1521, 115] on button "Run" at bounding box center [1521, 113] width 53 height 31
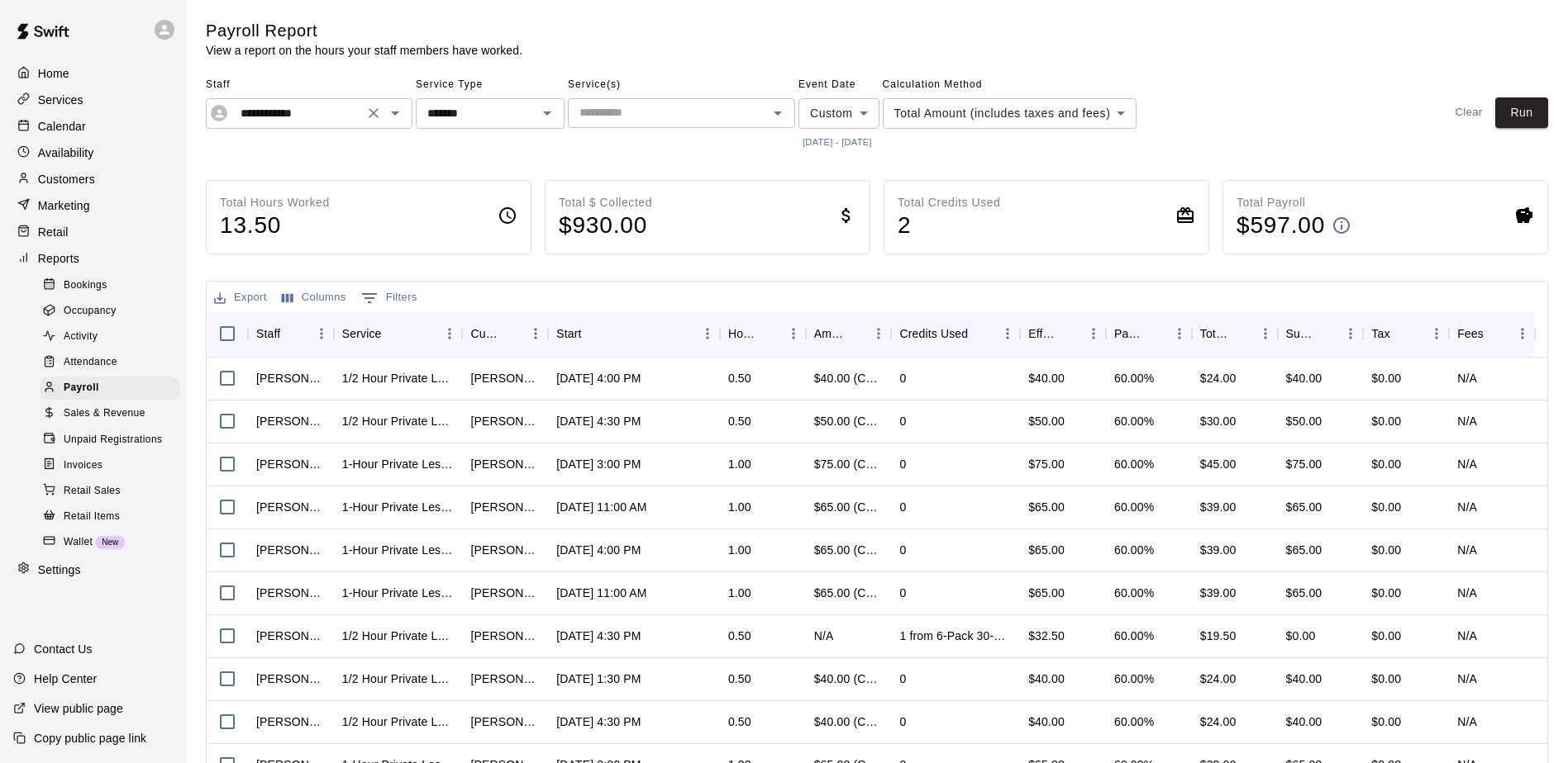
click at [403, 112] on icon "Open" at bounding box center [394, 113] width 20 height 19
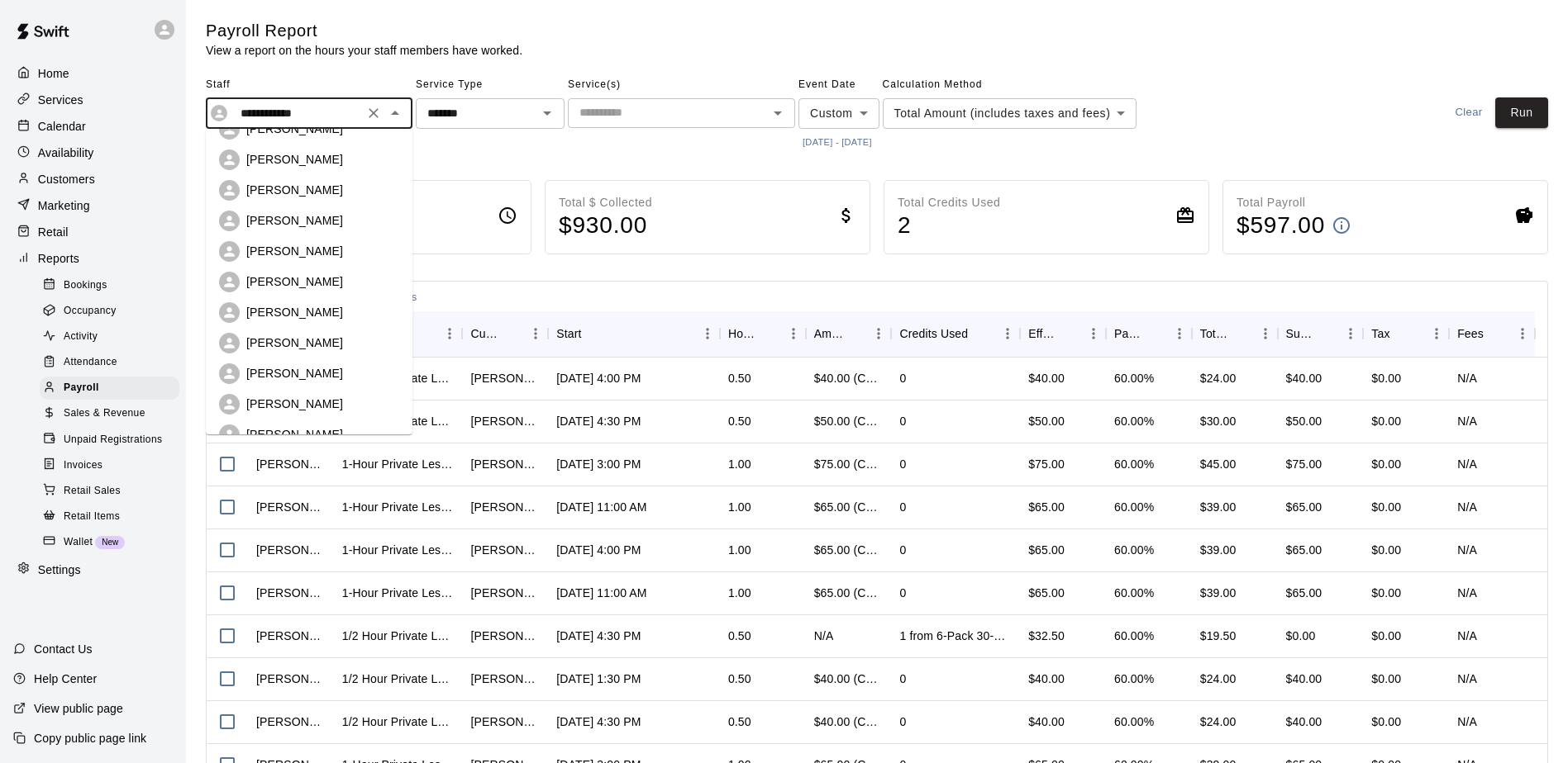
scroll to position [0, 0]
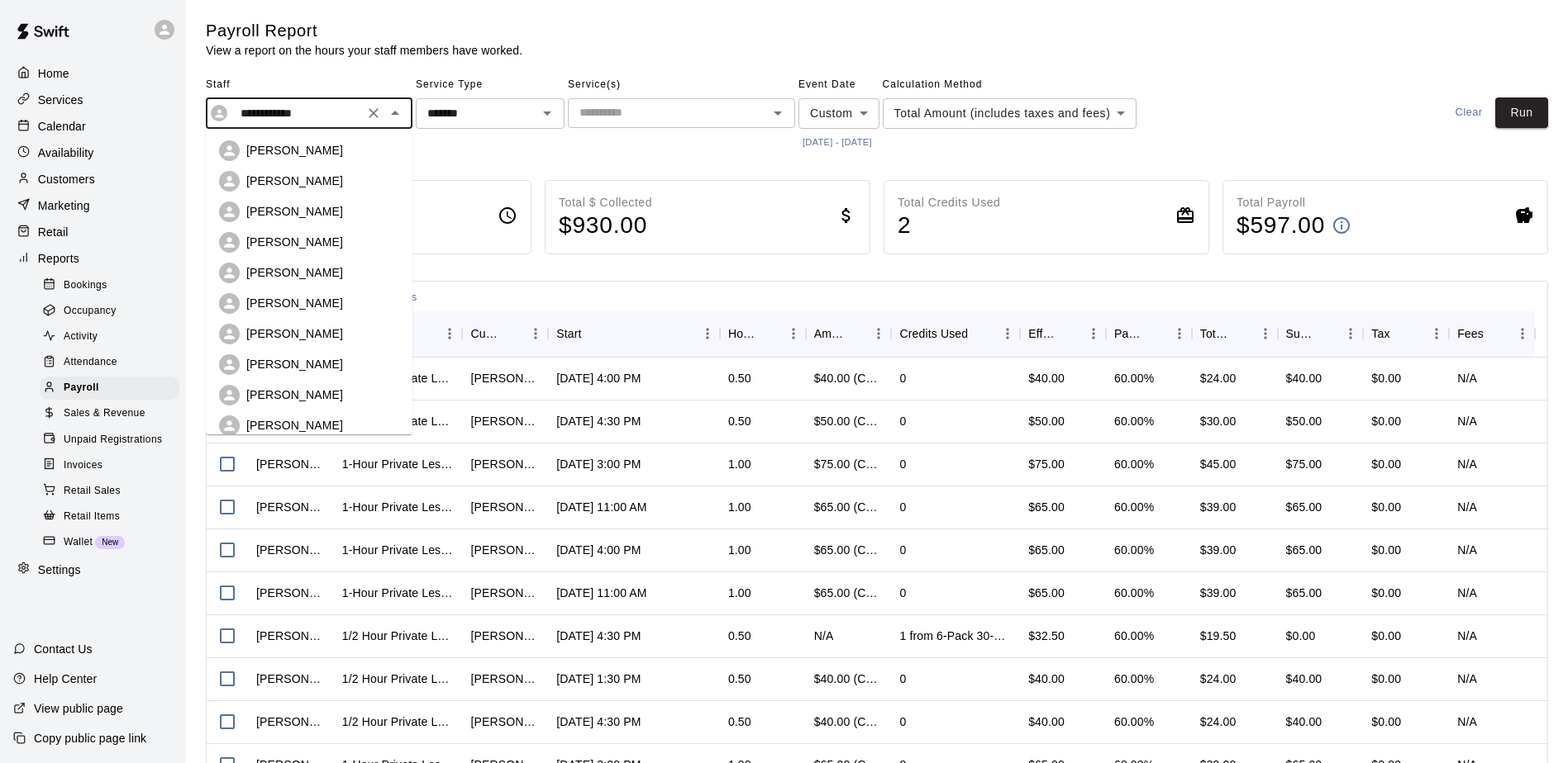
click at [77, 121] on p "Calendar" at bounding box center [62, 125] width 48 height 16
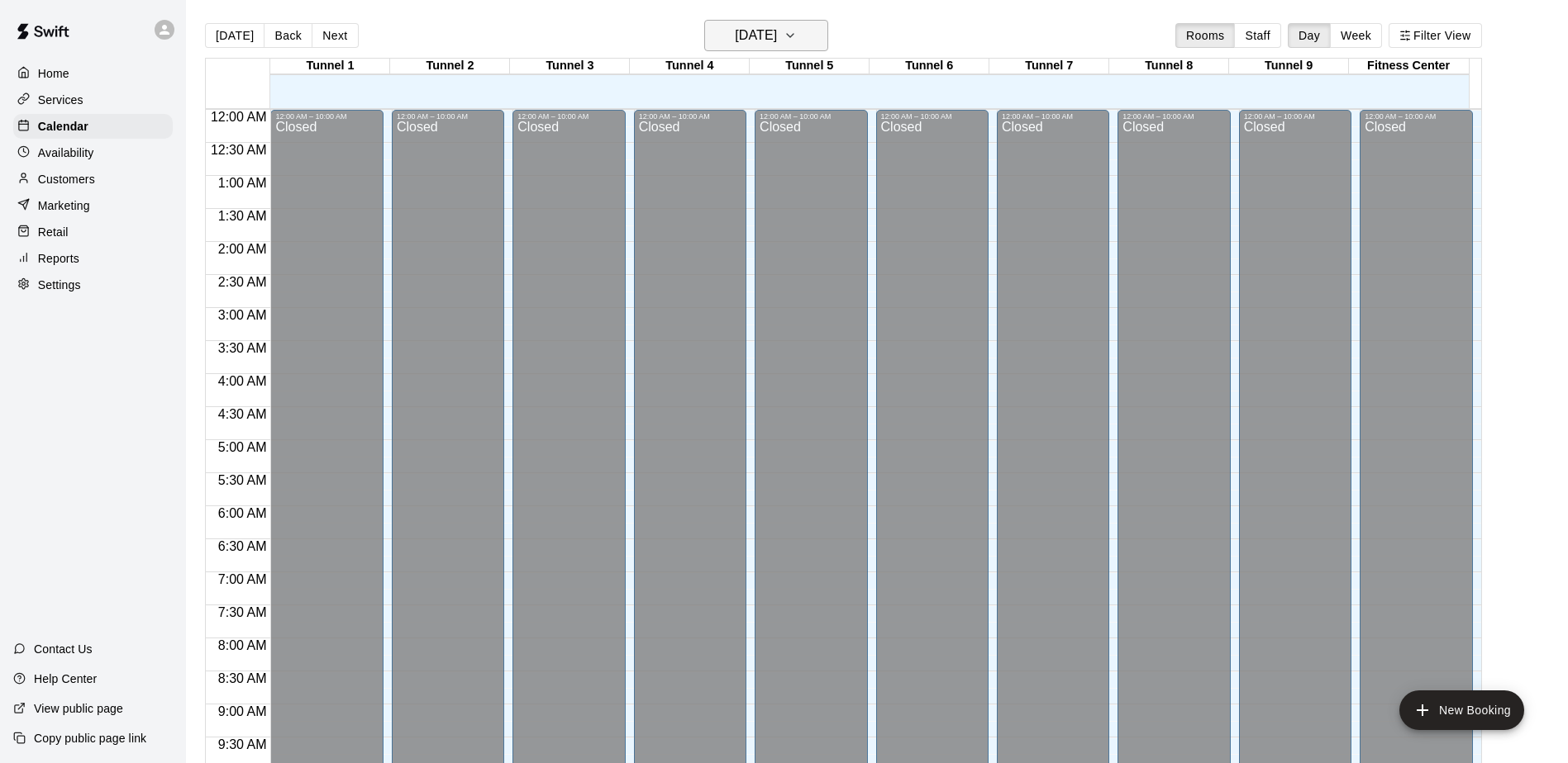
scroll to position [864, 0]
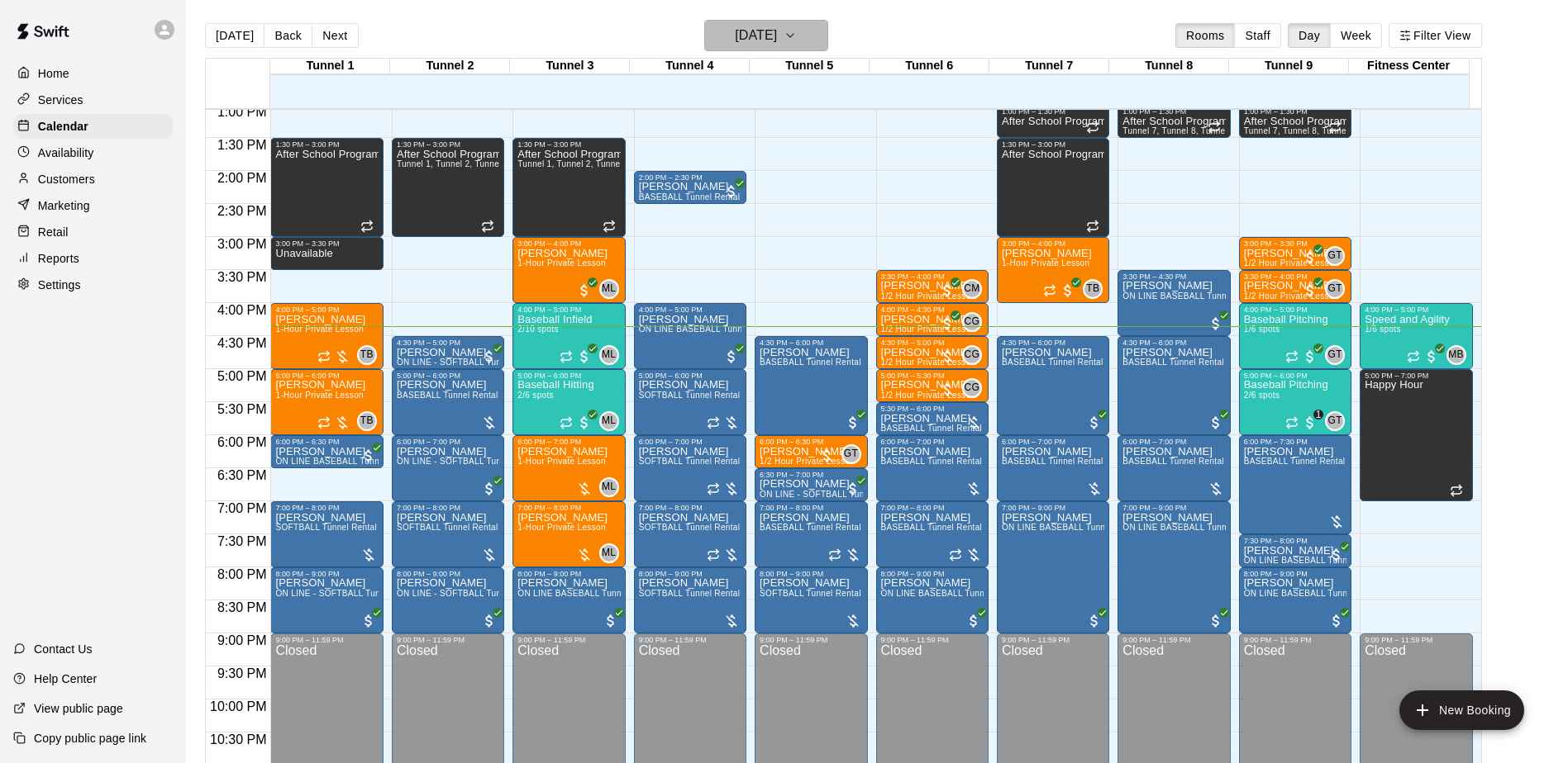
click at [796, 36] on icon "button" at bounding box center [790, 35] width 14 height 19
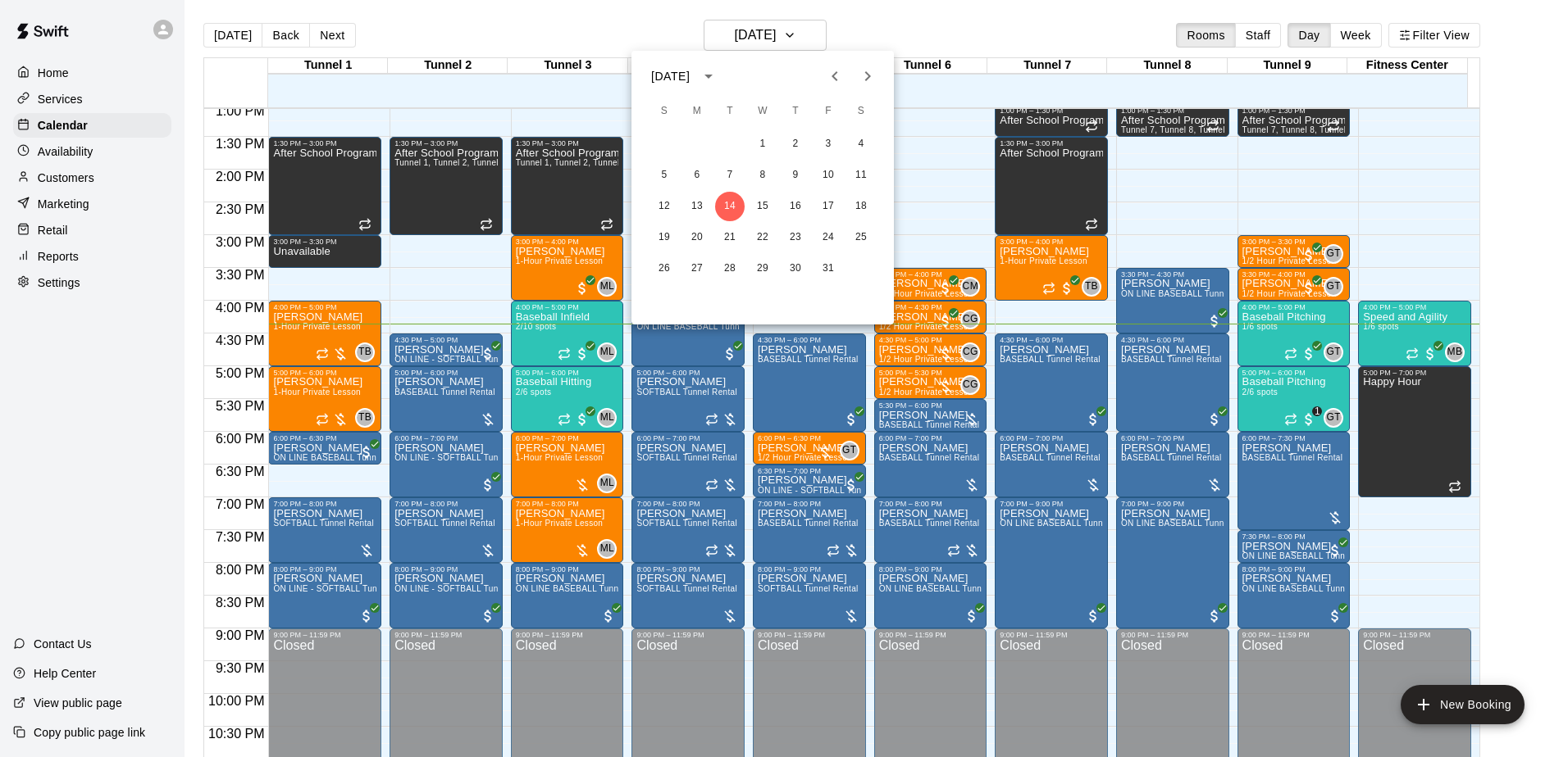
click at [832, 79] on icon "Previous month" at bounding box center [834, 76] width 19 height 19
click at [692, 272] on button "29" at bounding box center [697, 268] width 29 height 29
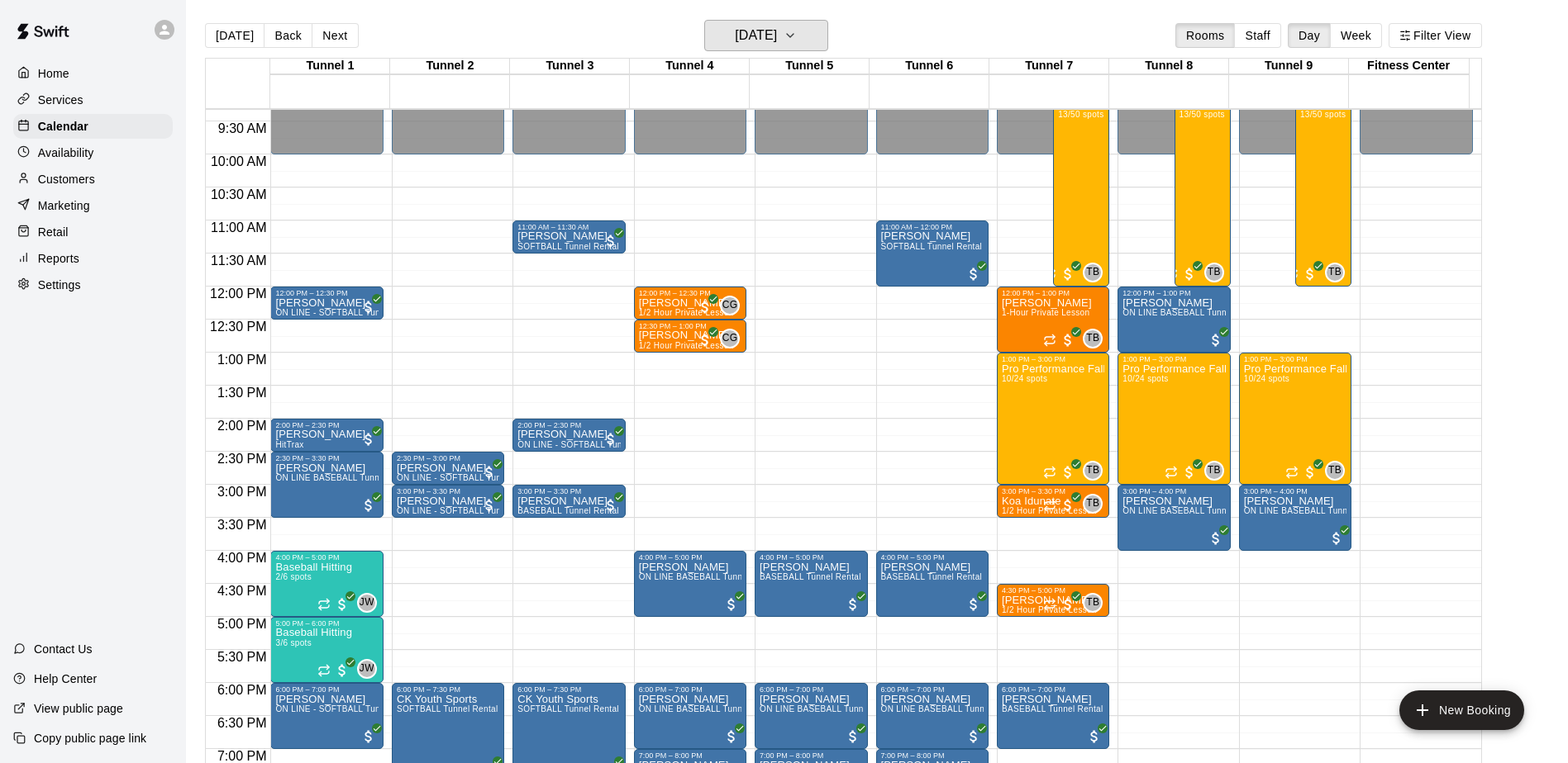
scroll to position [699, 0]
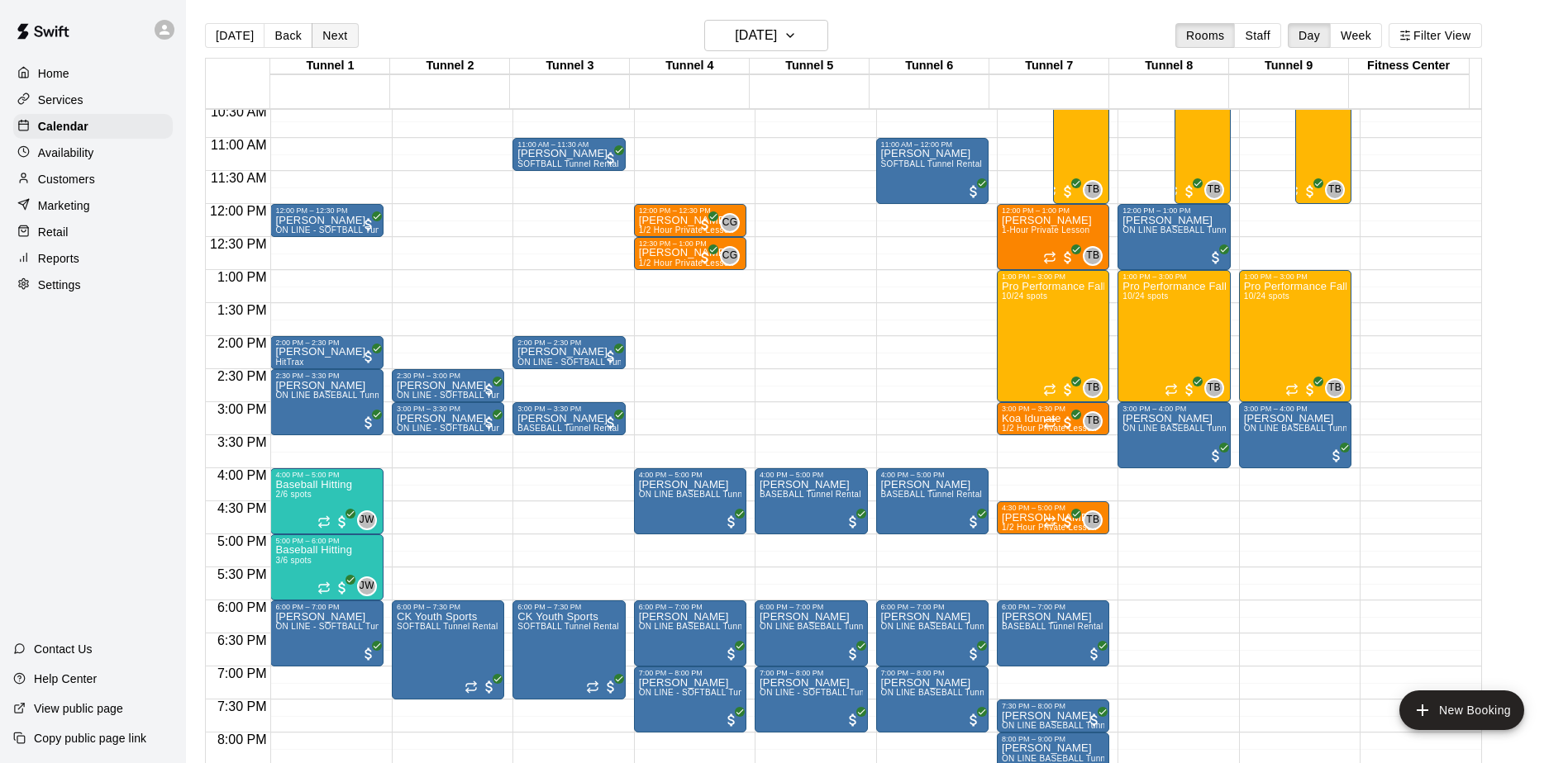
click at [311, 31] on button "Next" at bounding box center [334, 35] width 47 height 25
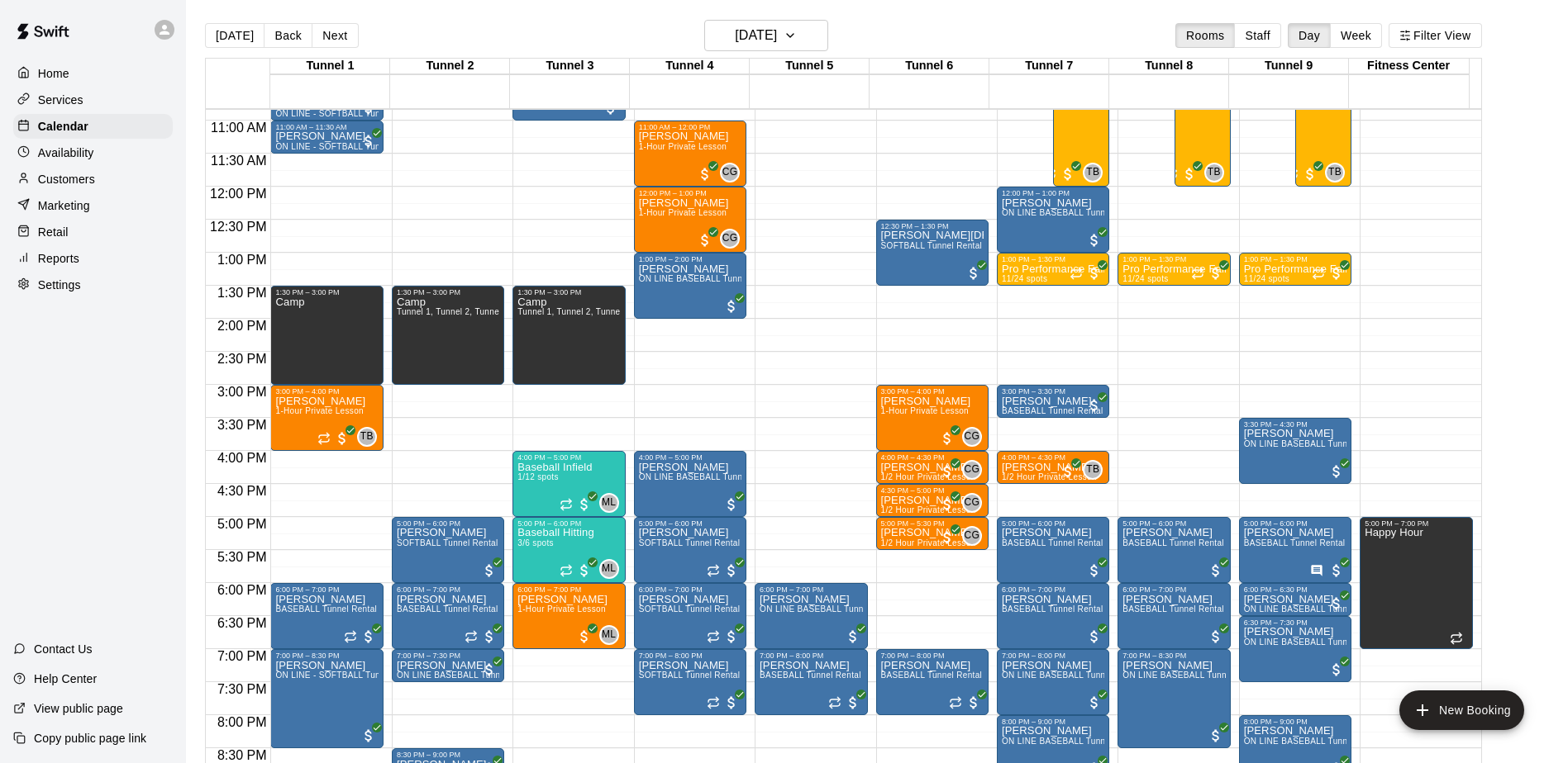
scroll to position [616, 0]
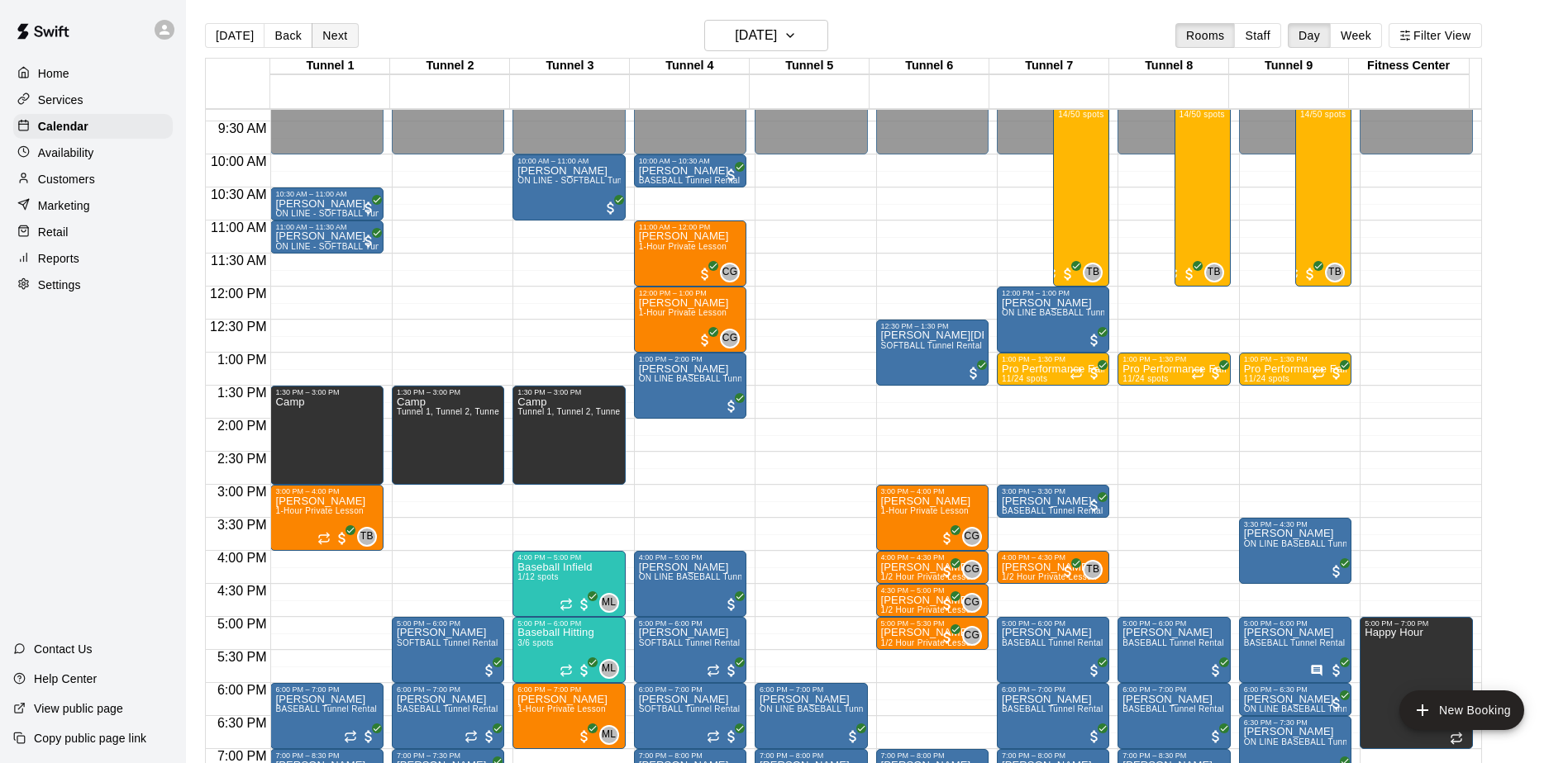
click at [316, 29] on button "Next" at bounding box center [334, 35] width 47 height 25
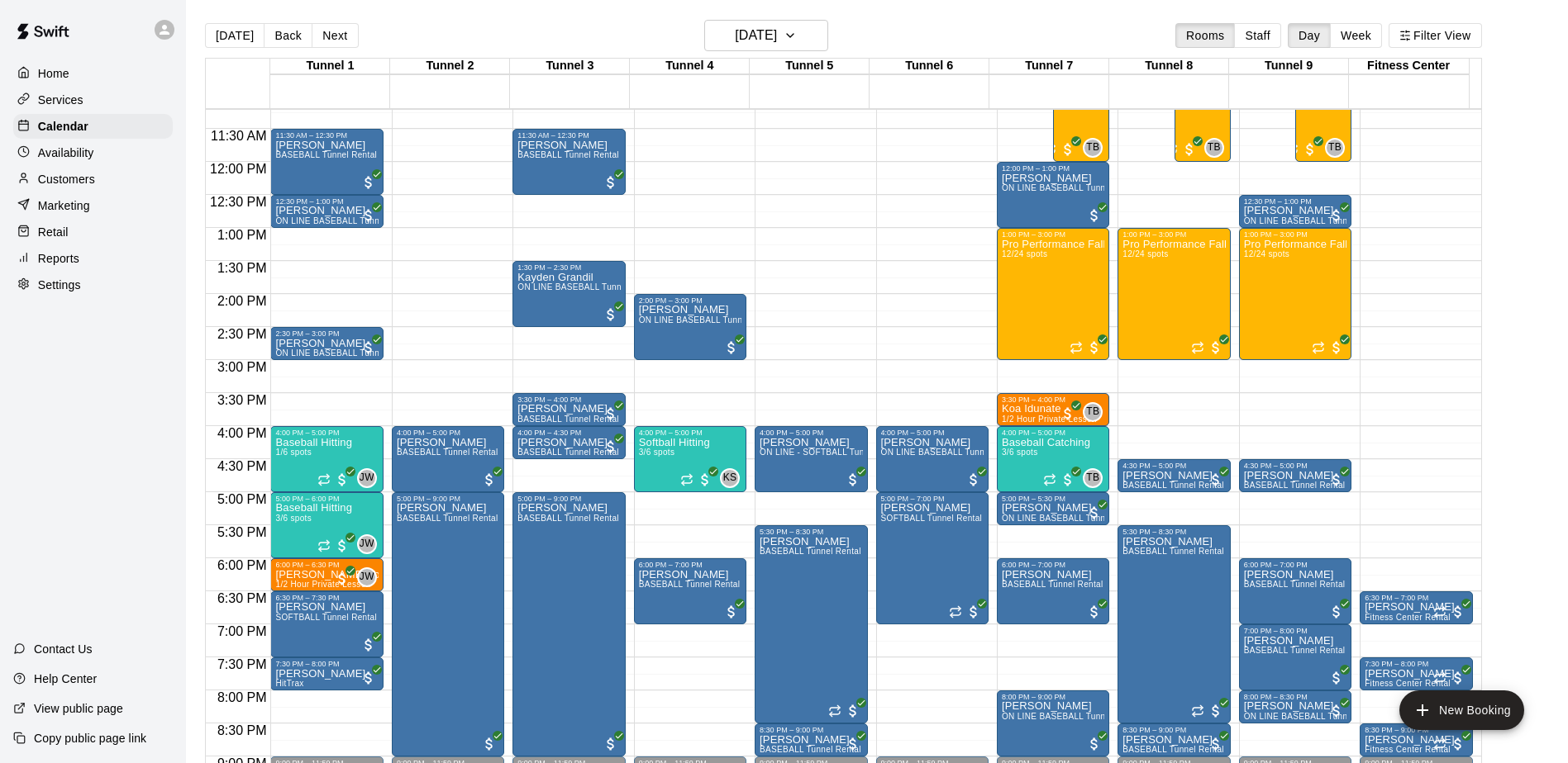
scroll to position [782, 0]
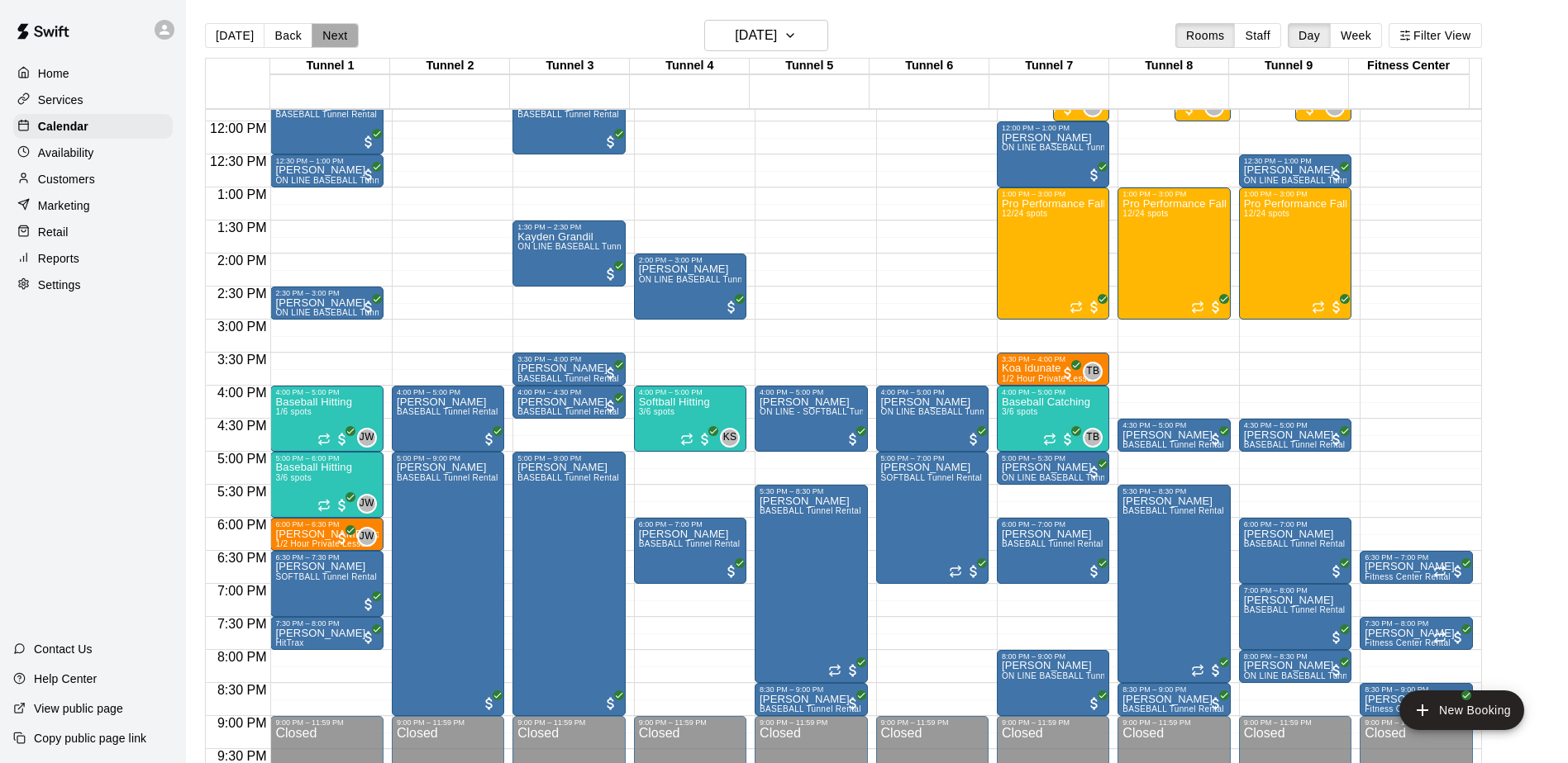
click at [339, 45] on button "Next" at bounding box center [334, 35] width 47 height 25
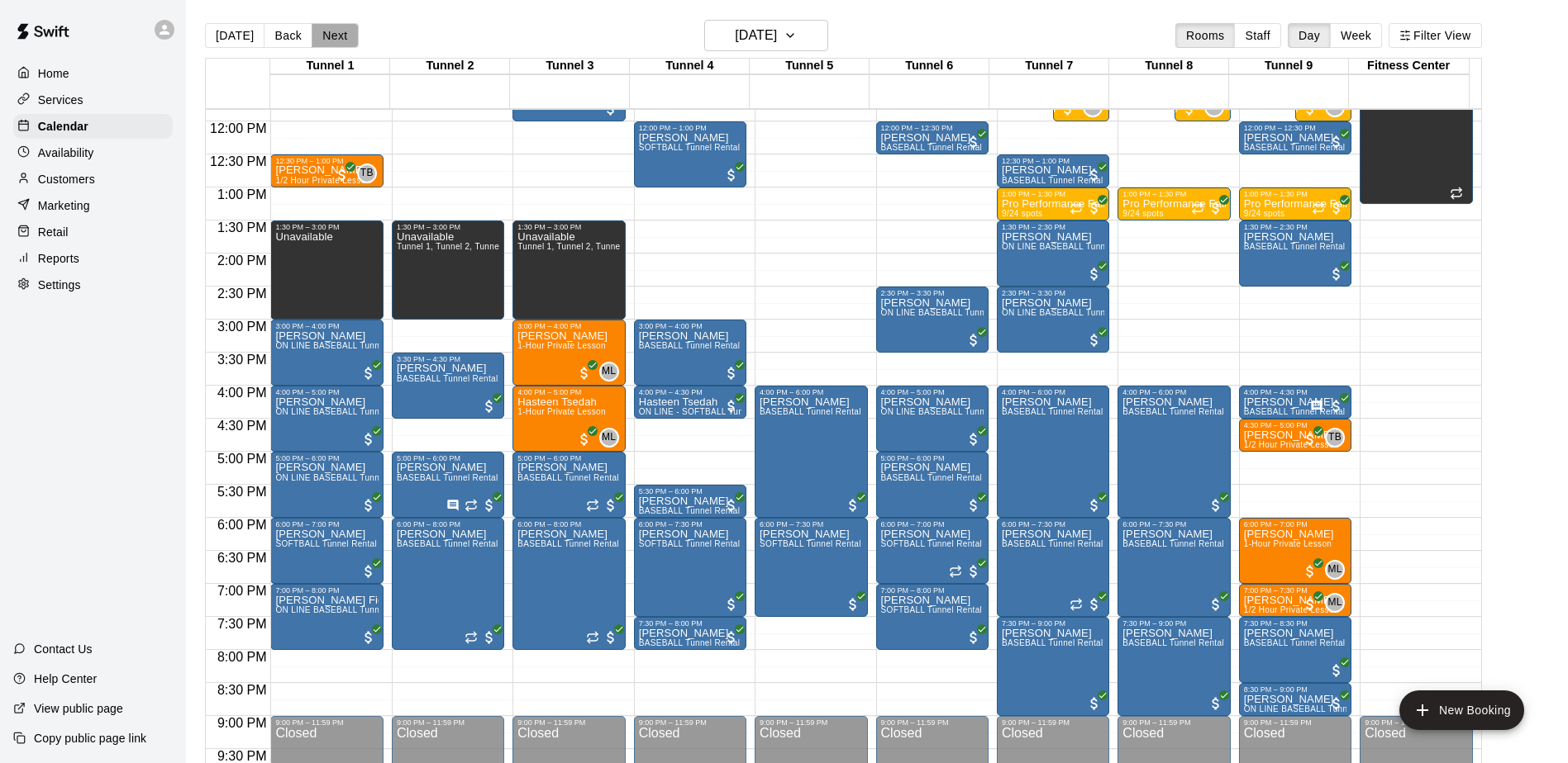
click at [322, 36] on button "Next" at bounding box center [334, 35] width 47 height 25
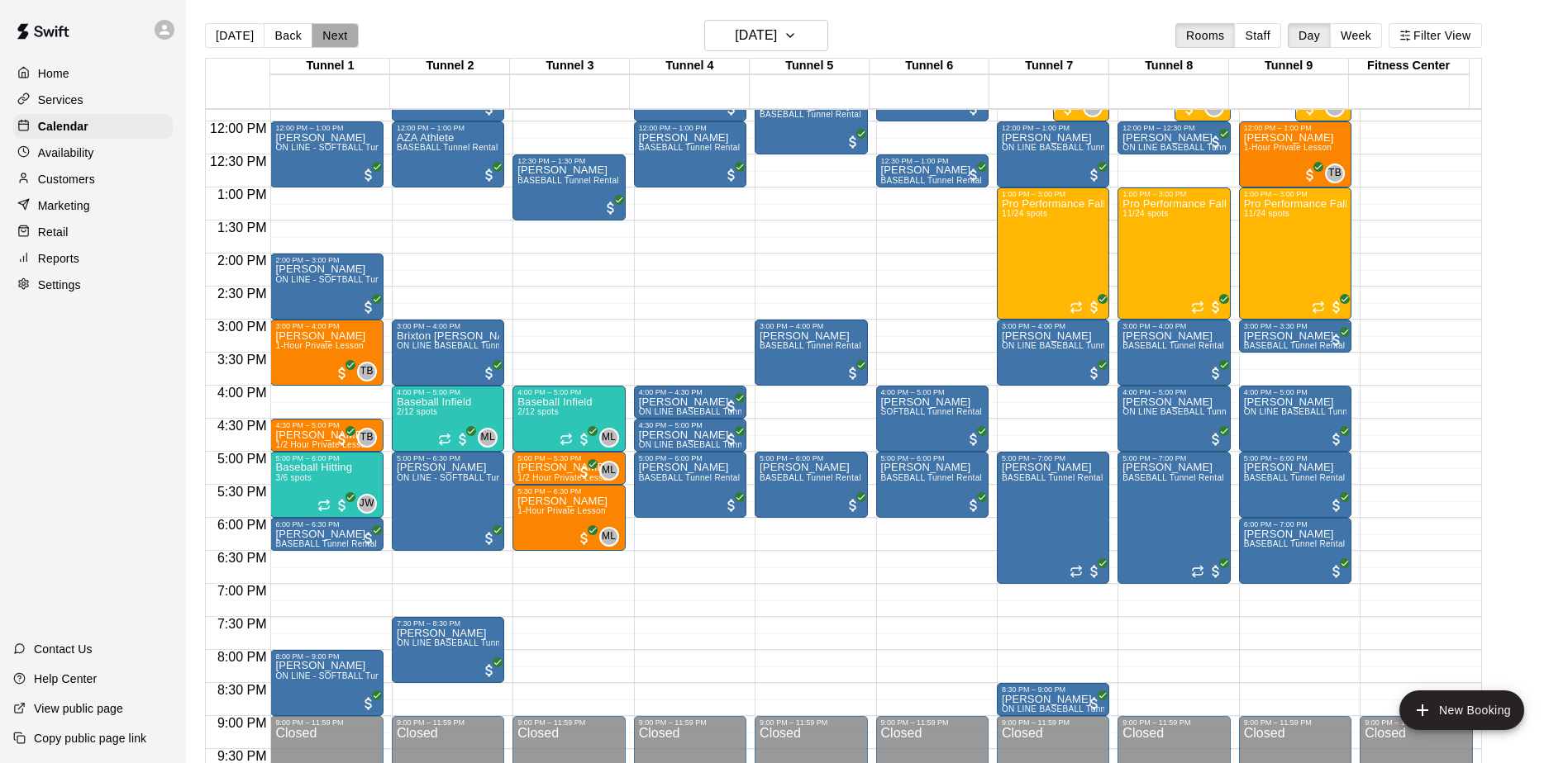
click at [344, 37] on button "Next" at bounding box center [334, 35] width 47 height 25
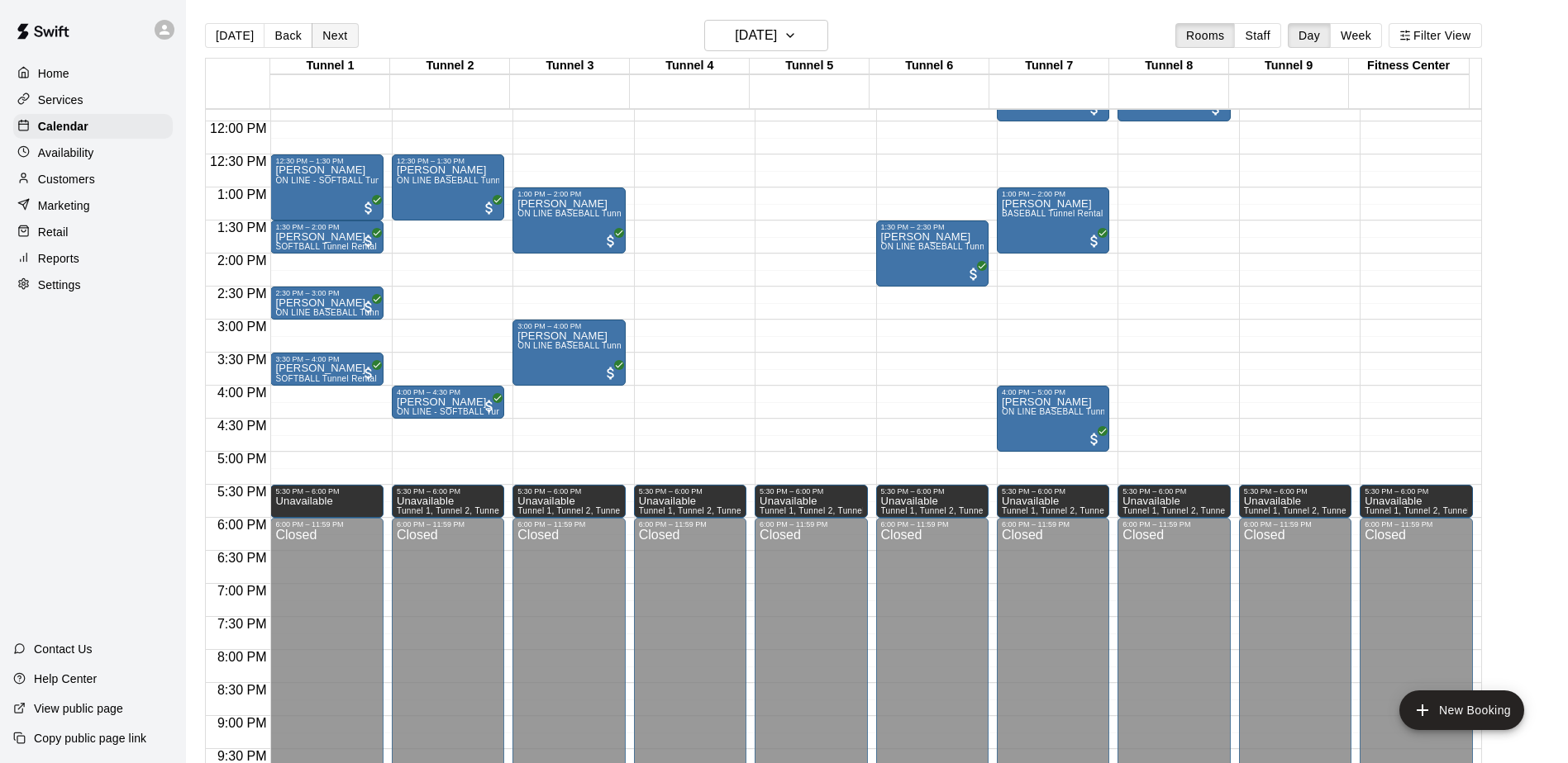
click at [344, 37] on button "Next" at bounding box center [334, 35] width 47 height 25
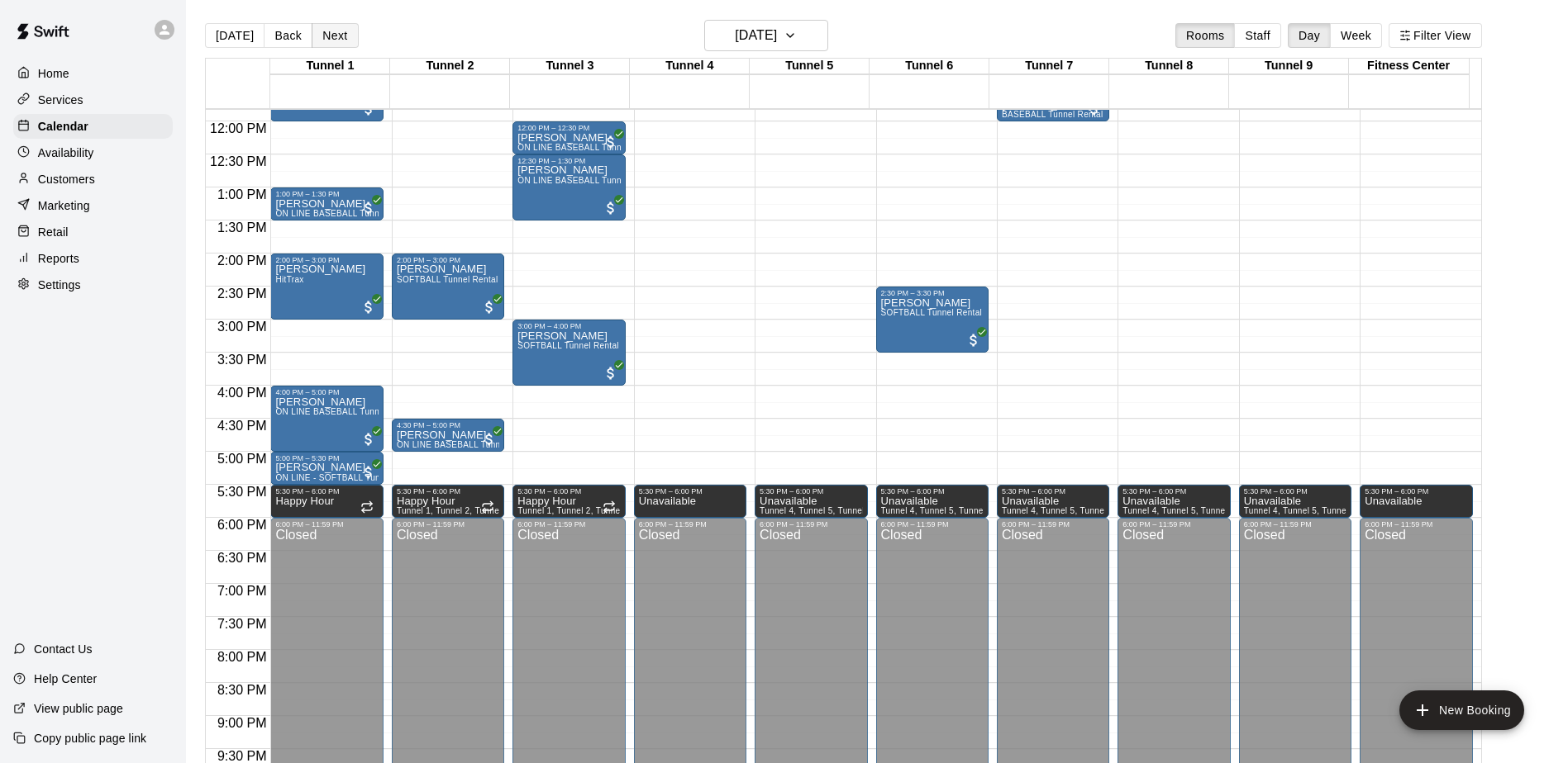
click at [344, 37] on button "Next" at bounding box center [334, 35] width 47 height 25
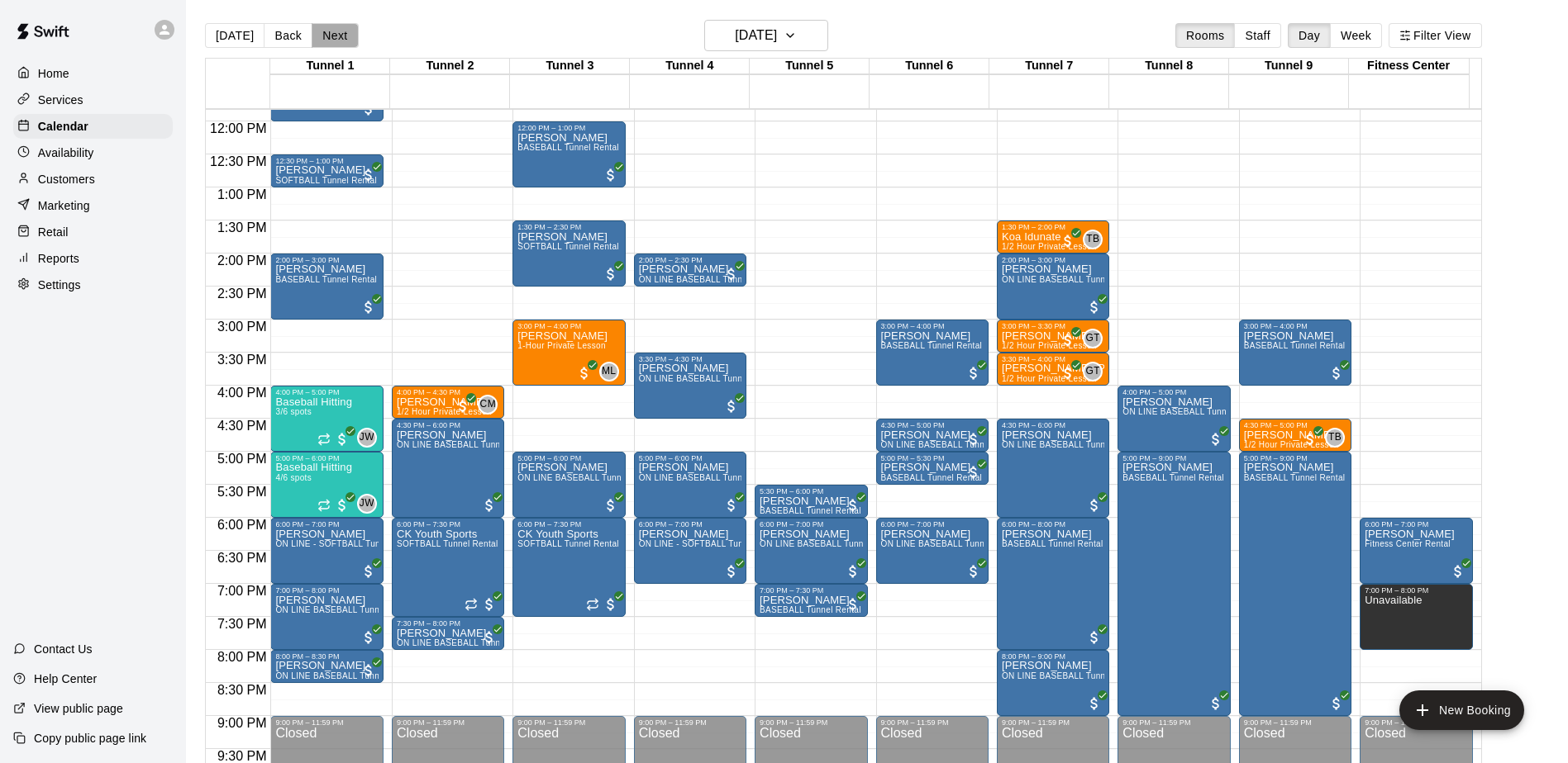
click at [344, 37] on button "Next" at bounding box center [334, 35] width 47 height 25
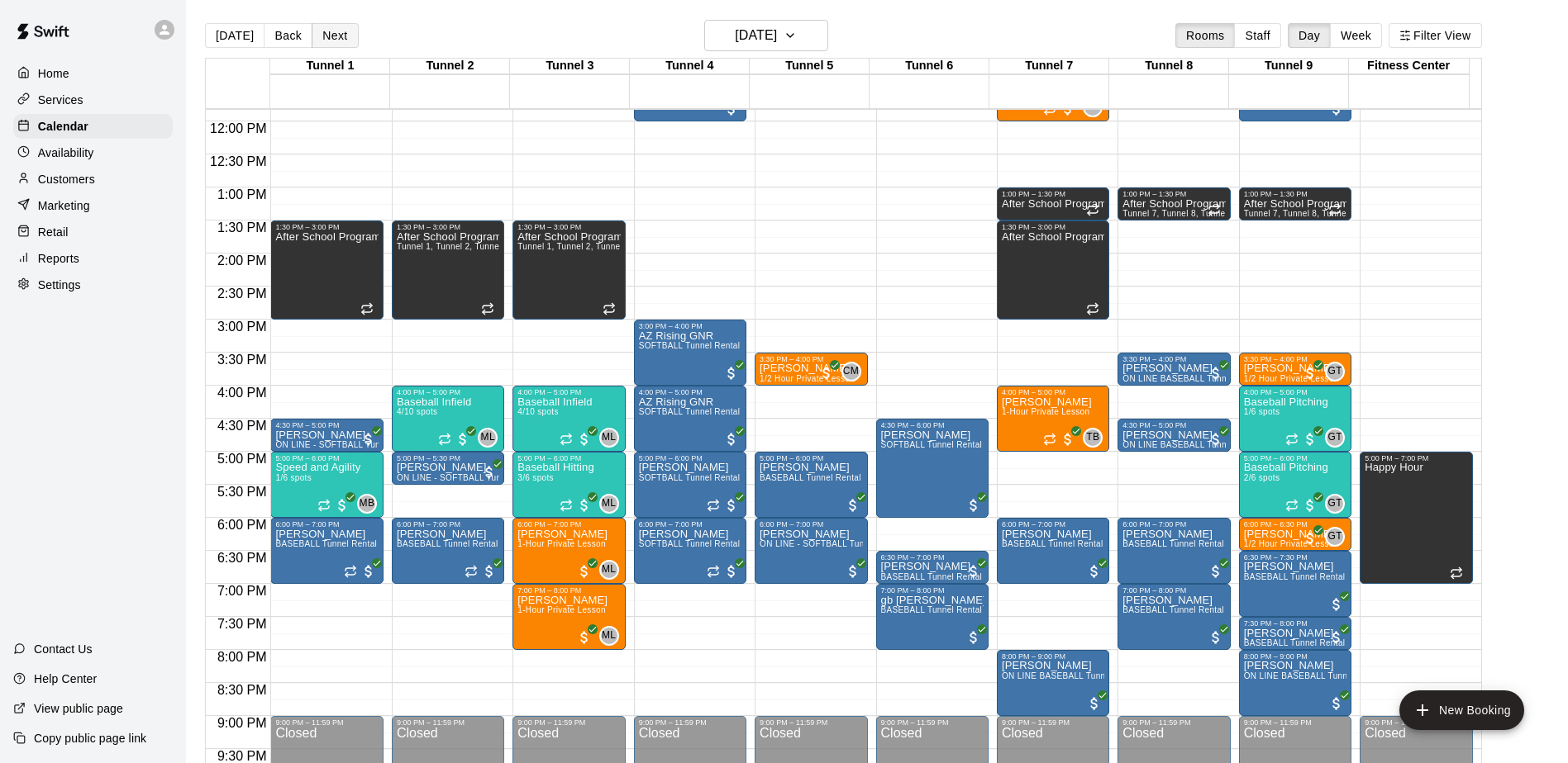
click at [333, 42] on button "Next" at bounding box center [334, 35] width 47 height 25
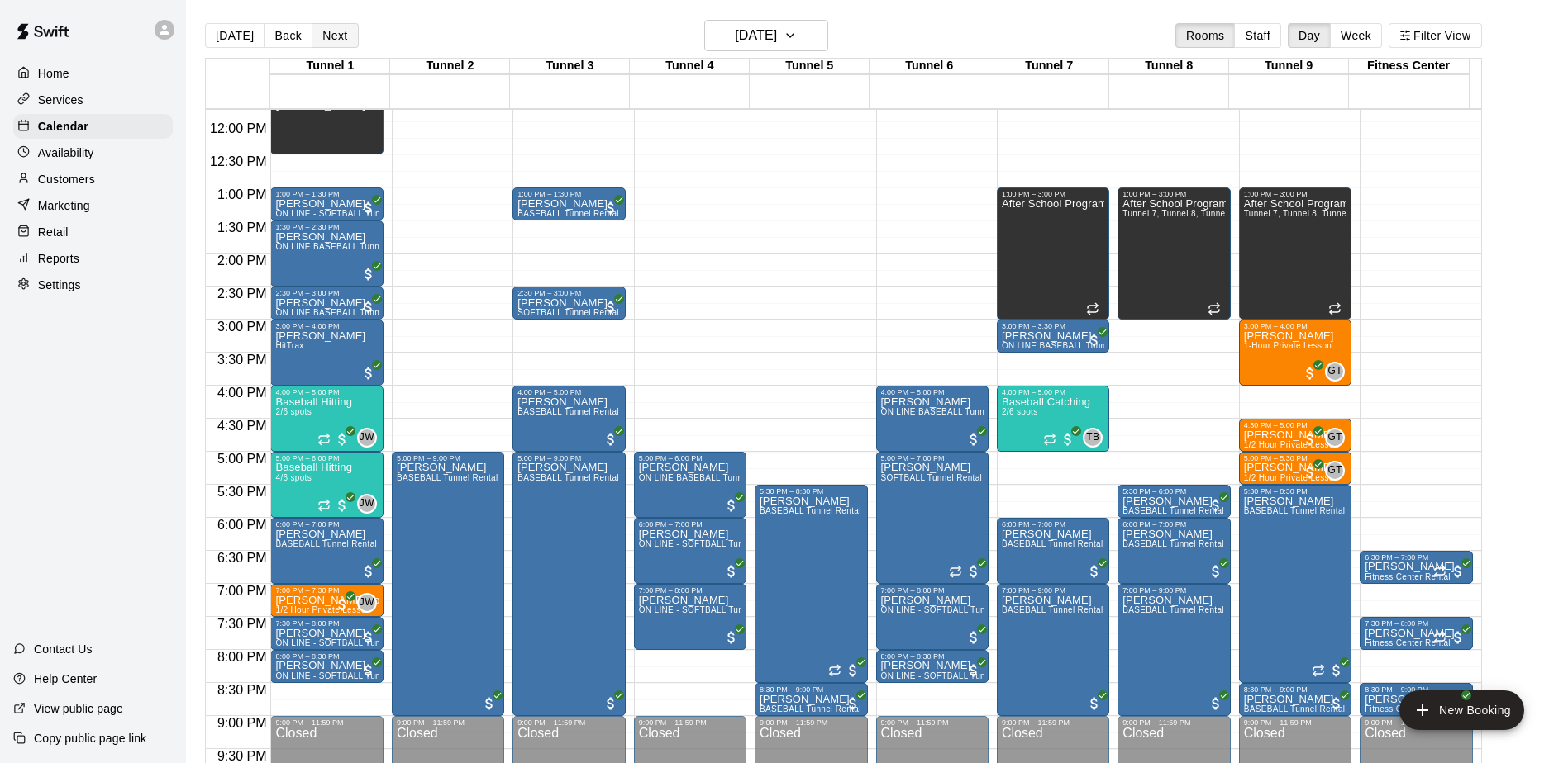
click at [341, 33] on button "Next" at bounding box center [334, 35] width 47 height 25
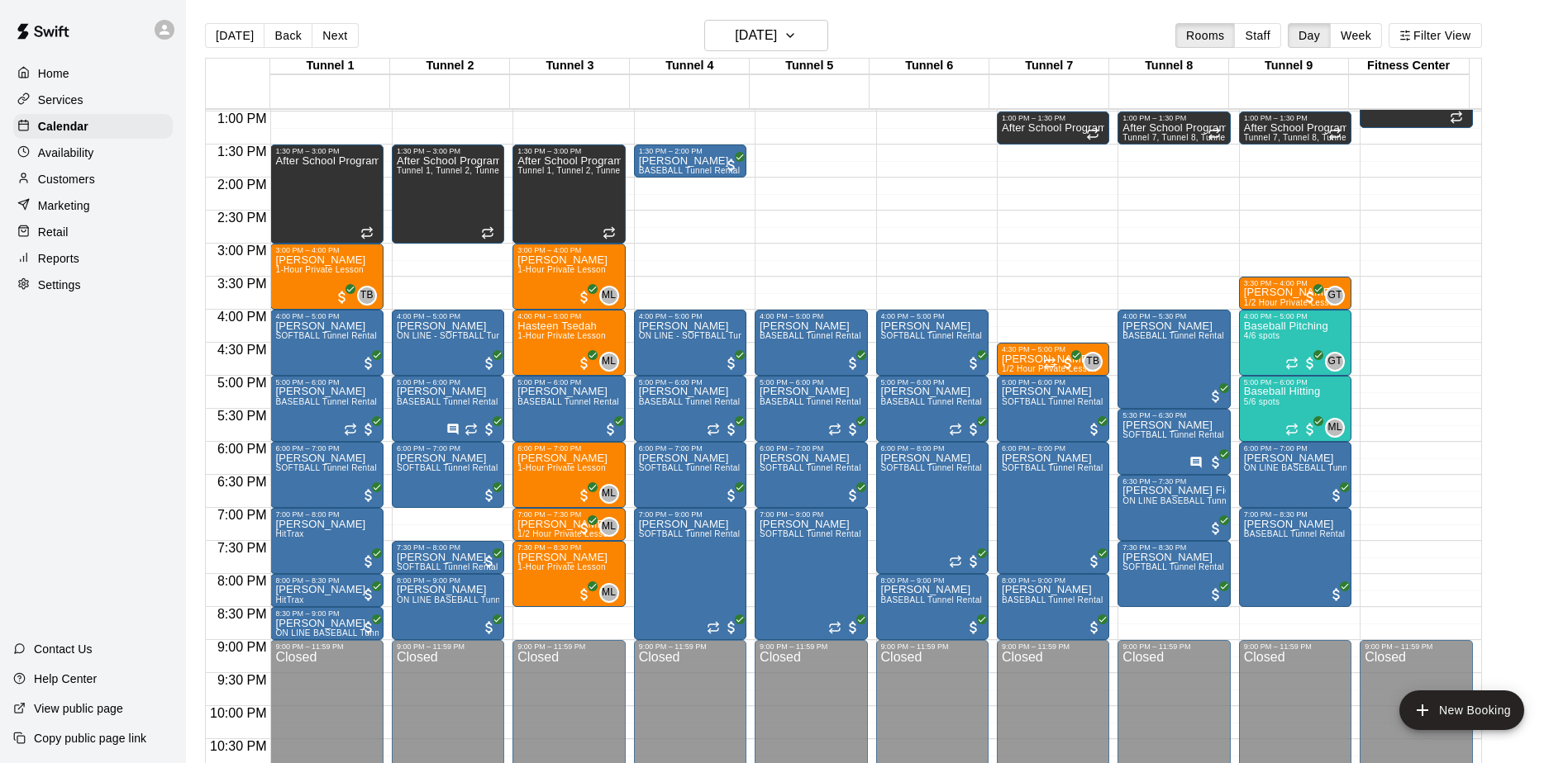
scroll to position [864, 0]
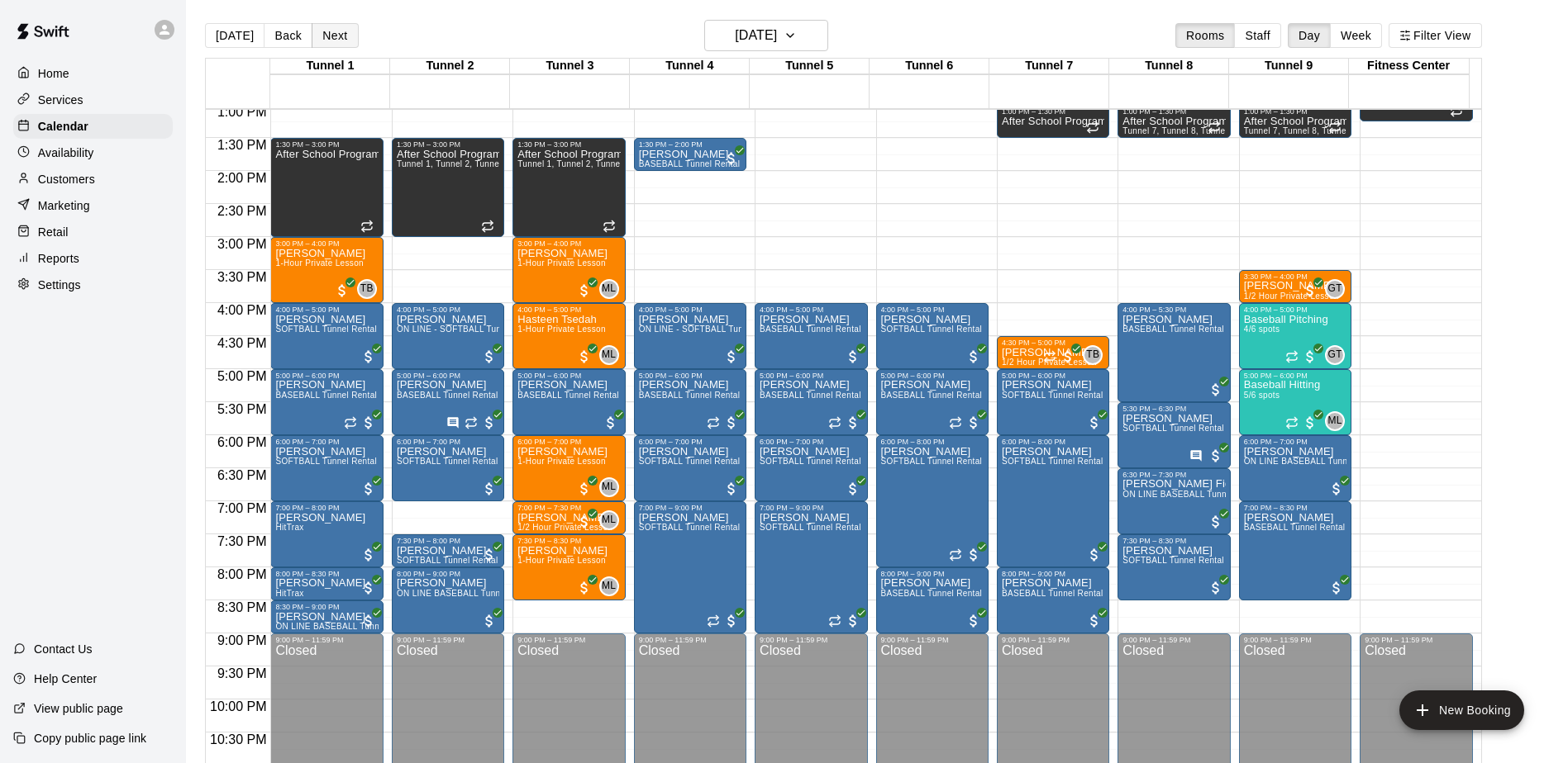
click at [326, 37] on button "Next" at bounding box center [334, 35] width 47 height 25
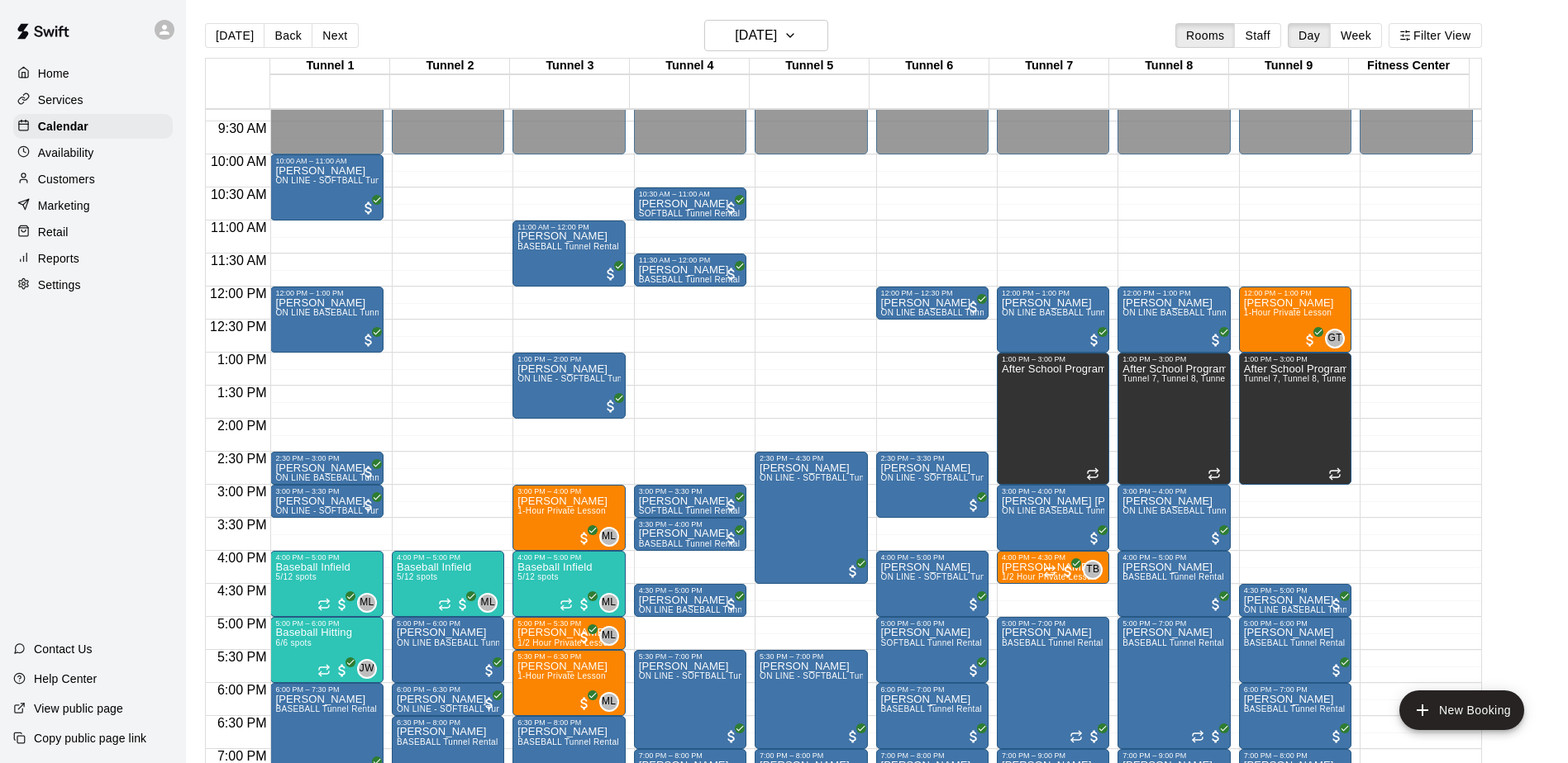
scroll to position [782, 0]
